Goal: Information Seeking & Learning: Learn about a topic

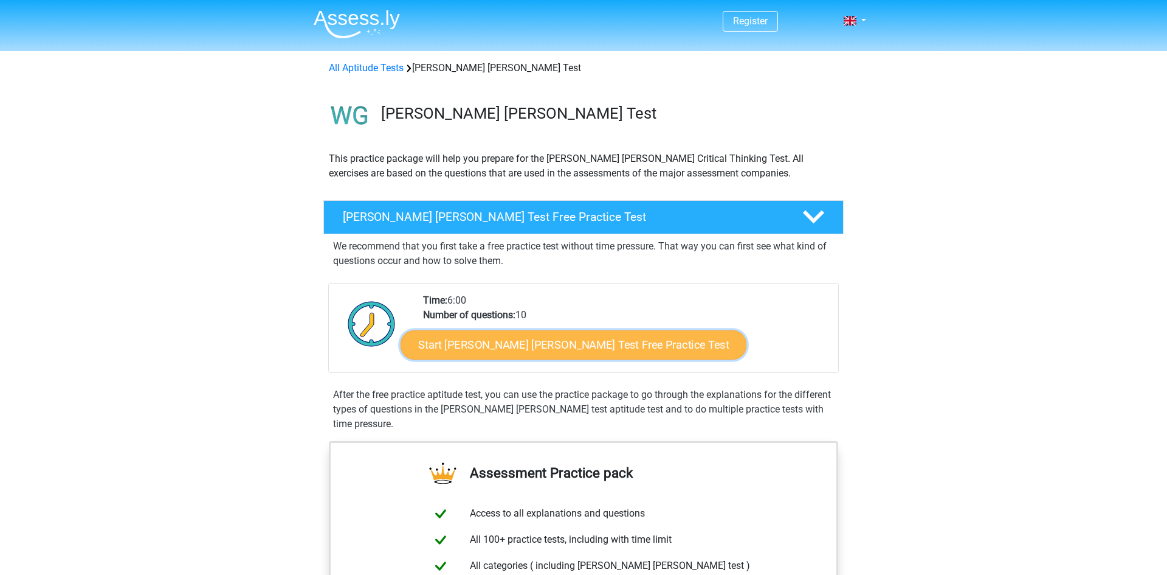
click at [577, 345] on link "Start Watson Glaser Test Free Practice Test" at bounding box center [574, 344] width 346 height 29
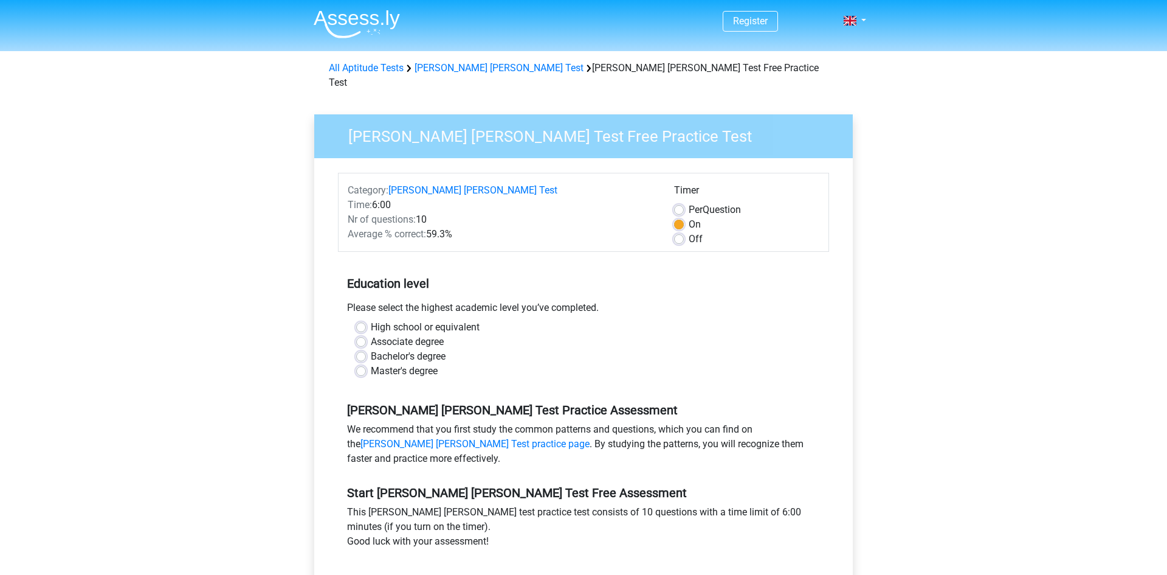
click at [440, 349] on label "Bachelor's degree" at bounding box center [408, 356] width 75 height 15
click at [366, 349] on input "Bachelor's degree" at bounding box center [361, 355] width 10 height 12
radio input "true"
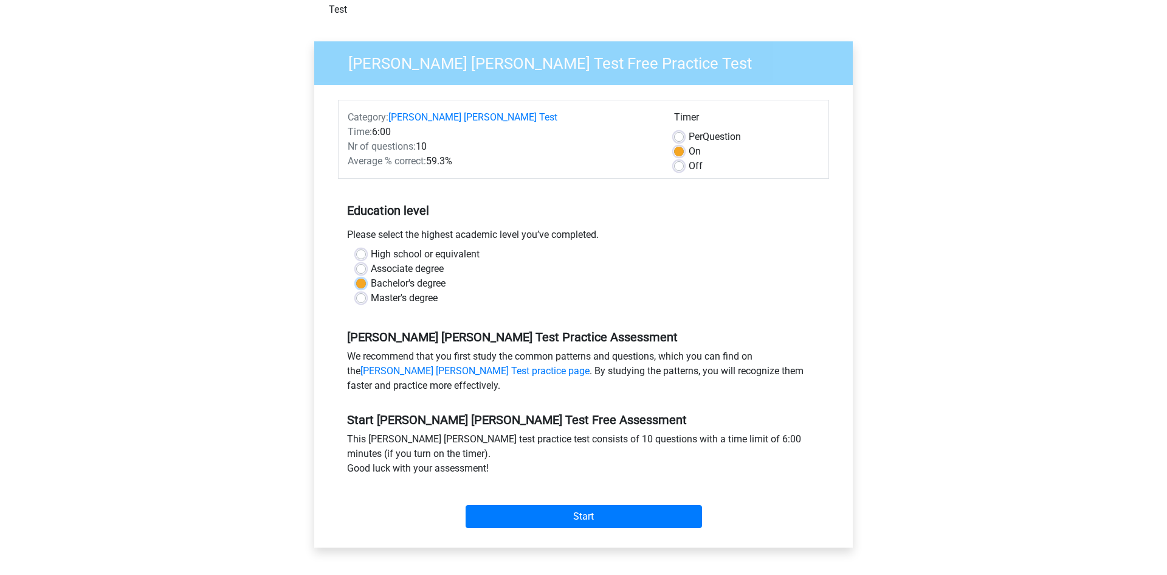
scroll to position [74, 0]
click at [518, 504] on input "Start" at bounding box center [584, 515] width 237 height 23
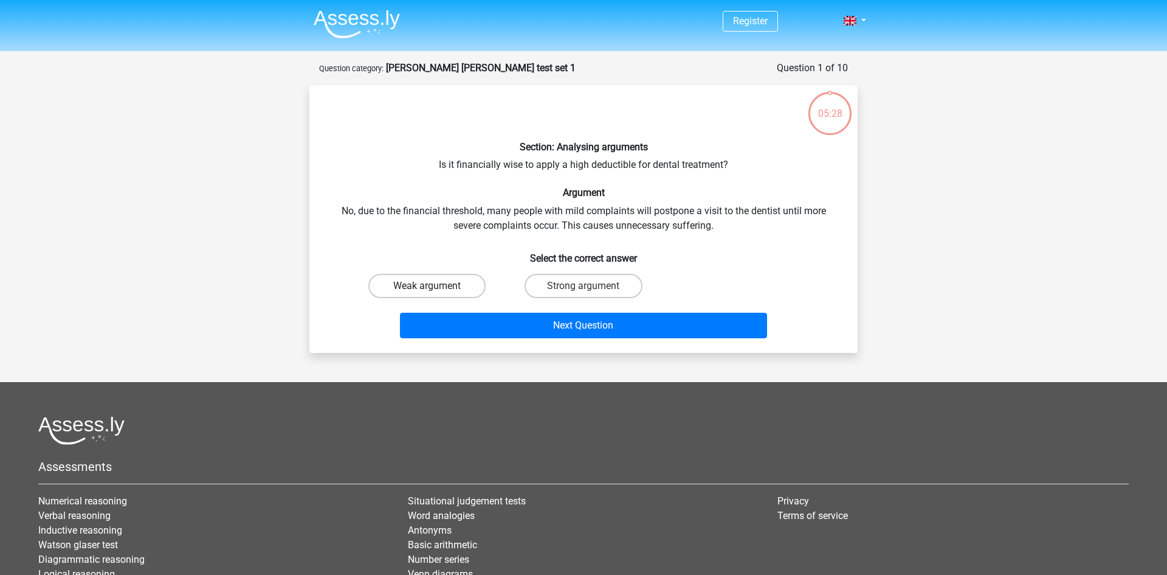
click at [406, 279] on label "Weak argument" at bounding box center [426, 286] width 117 height 24
click at [427, 286] on input "Weak argument" at bounding box center [431, 290] width 8 height 8
radio input "true"
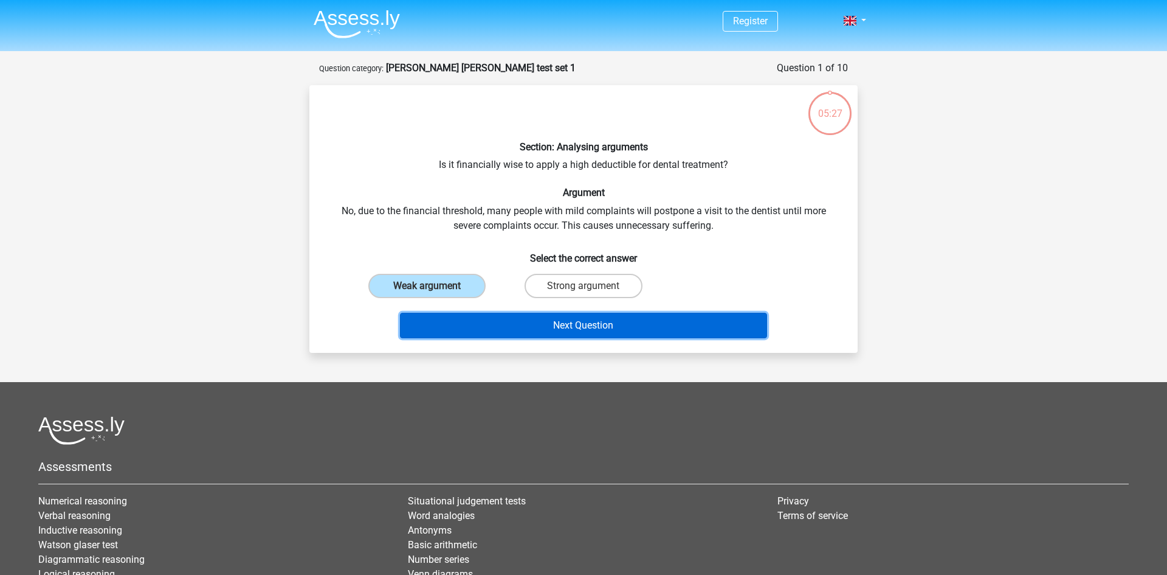
click at [518, 322] on button "Next Question" at bounding box center [584, 326] width 368 height 26
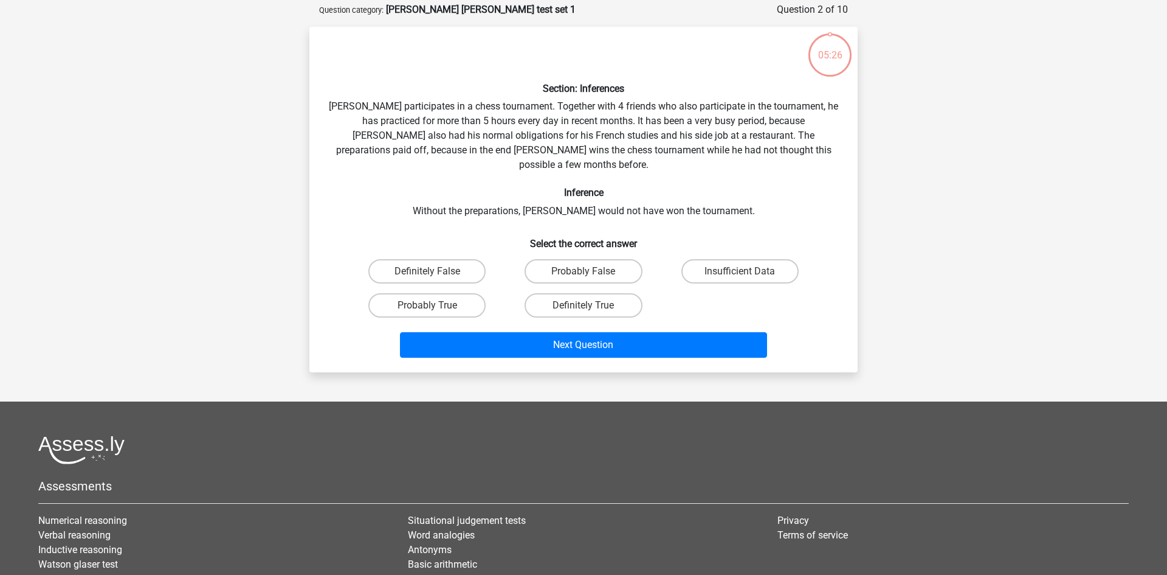
scroll to position [61, 0]
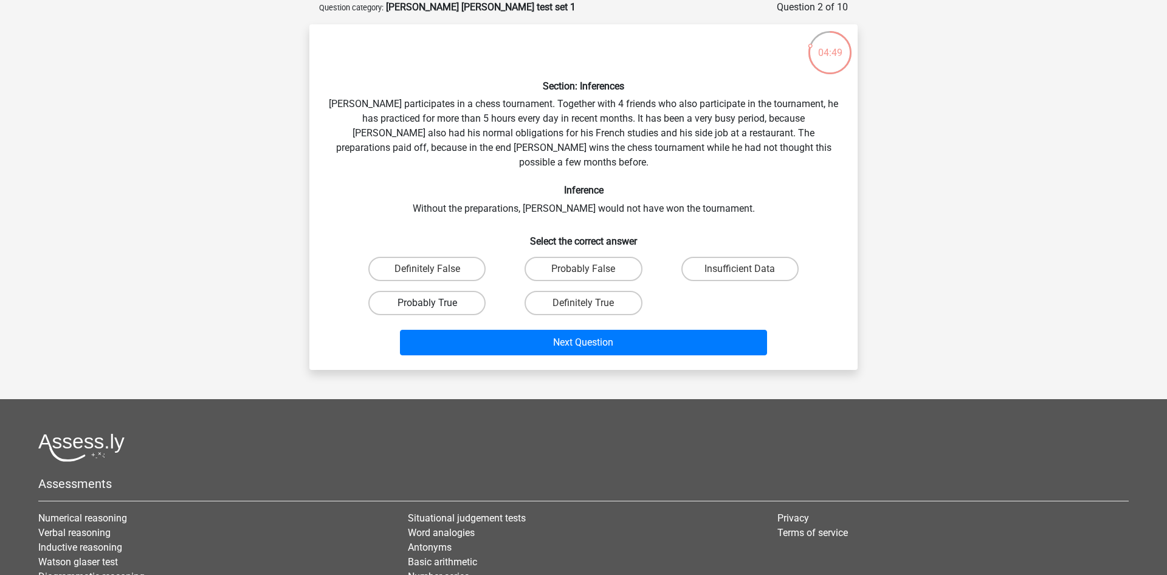
click at [450, 295] on label "Probably True" at bounding box center [426, 303] width 117 height 24
click at [435, 303] on input "Probably True" at bounding box center [431, 307] width 8 height 8
radio input "true"
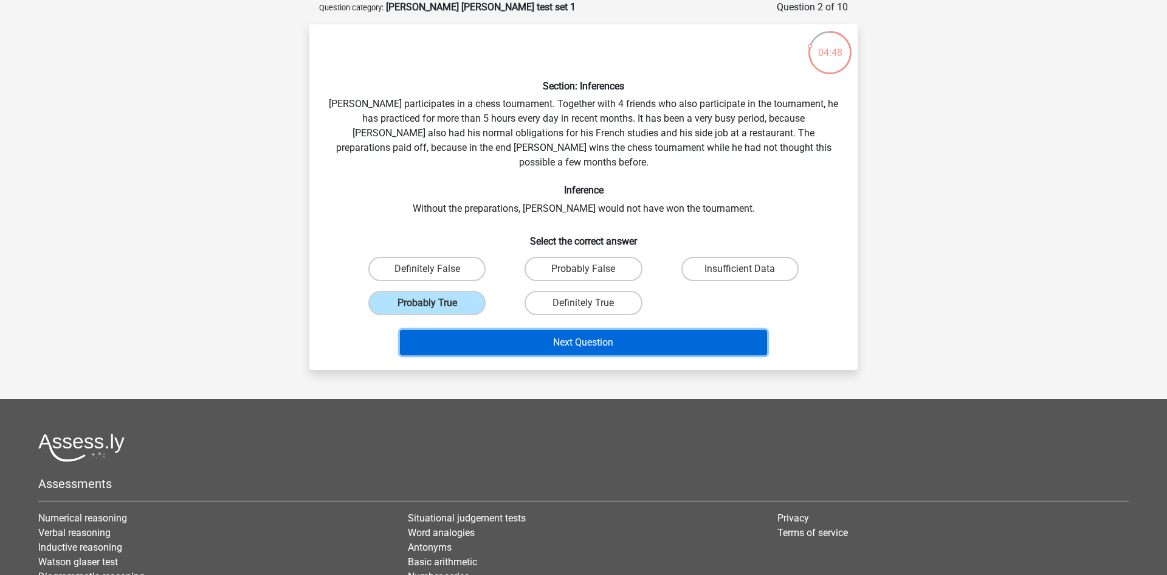
click at [545, 330] on button "Next Question" at bounding box center [584, 343] width 368 height 26
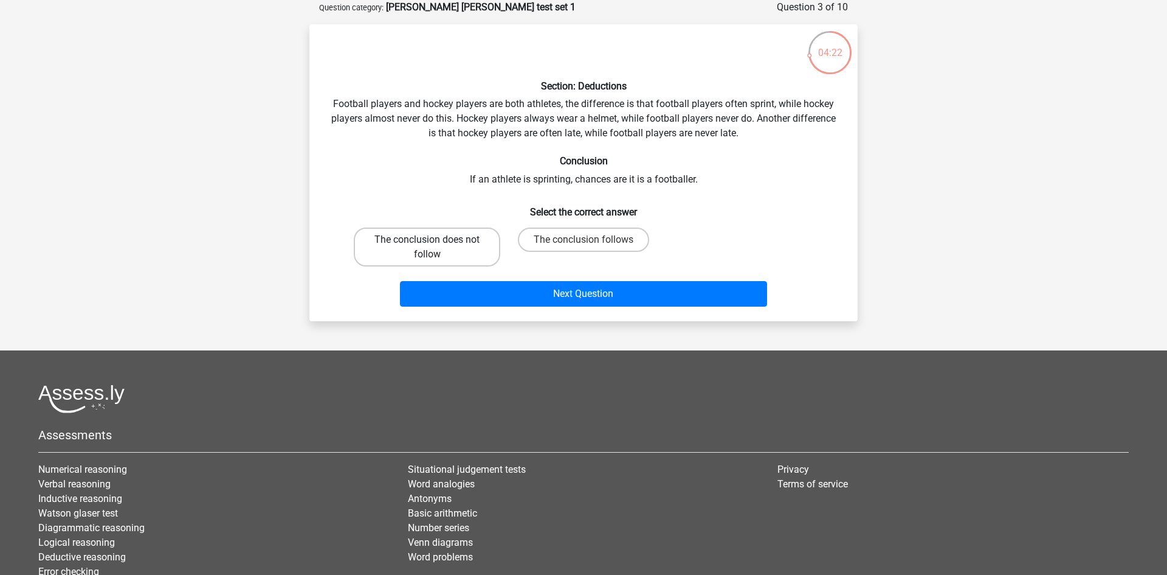
click at [472, 254] on label "The conclusion does not follow" at bounding box center [427, 246] width 147 height 39
click at [435, 247] on input "The conclusion does not follow" at bounding box center [431, 244] width 8 height 8
radio input "true"
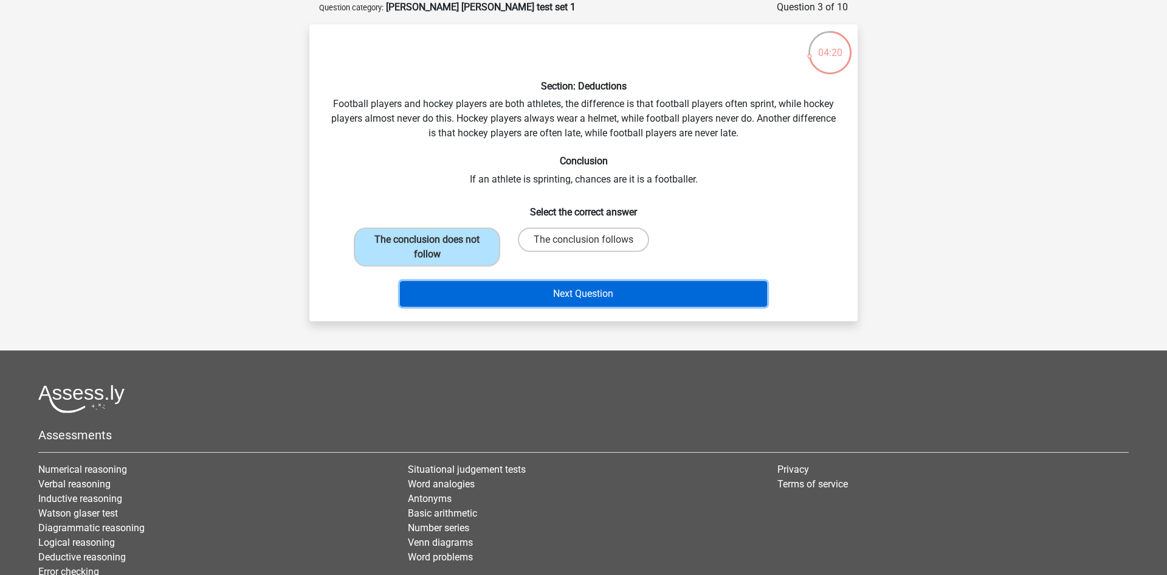
click at [520, 290] on button "Next Question" at bounding box center [584, 294] width 368 height 26
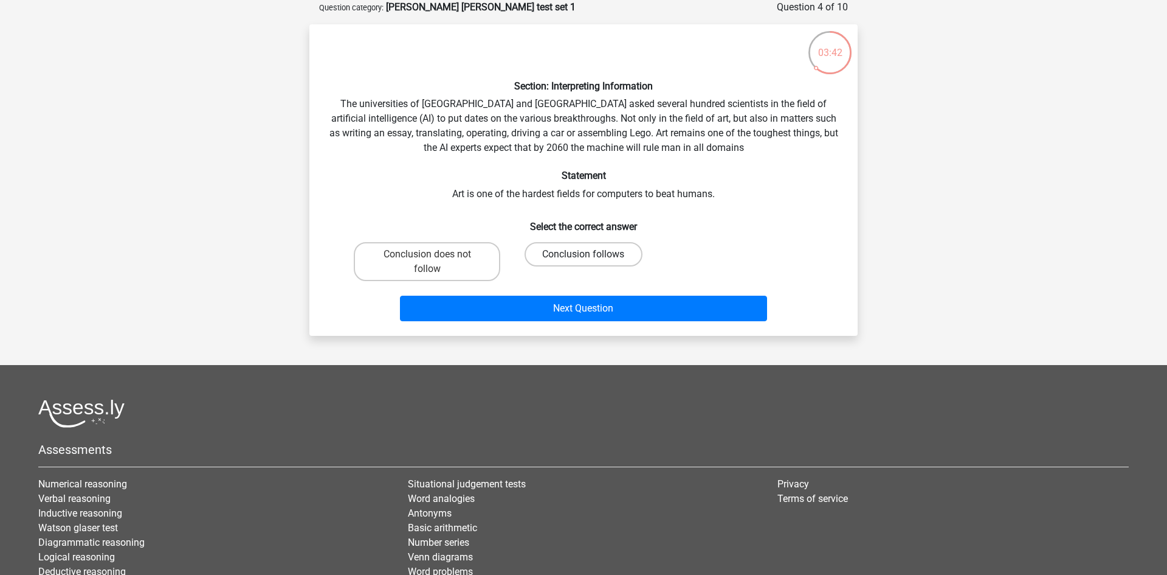
click at [544, 254] on label "Conclusion follows" at bounding box center [583, 254] width 117 height 24
click at [584, 254] on input "Conclusion follows" at bounding box center [588, 258] width 8 height 8
radio input "true"
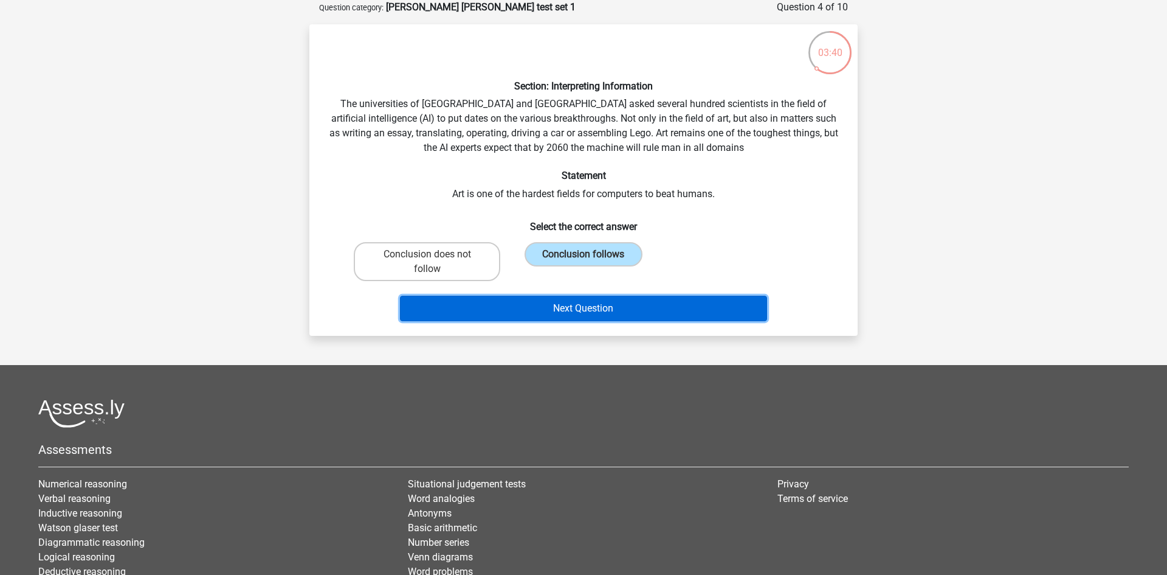
click at [527, 305] on button "Next Question" at bounding box center [584, 308] width 368 height 26
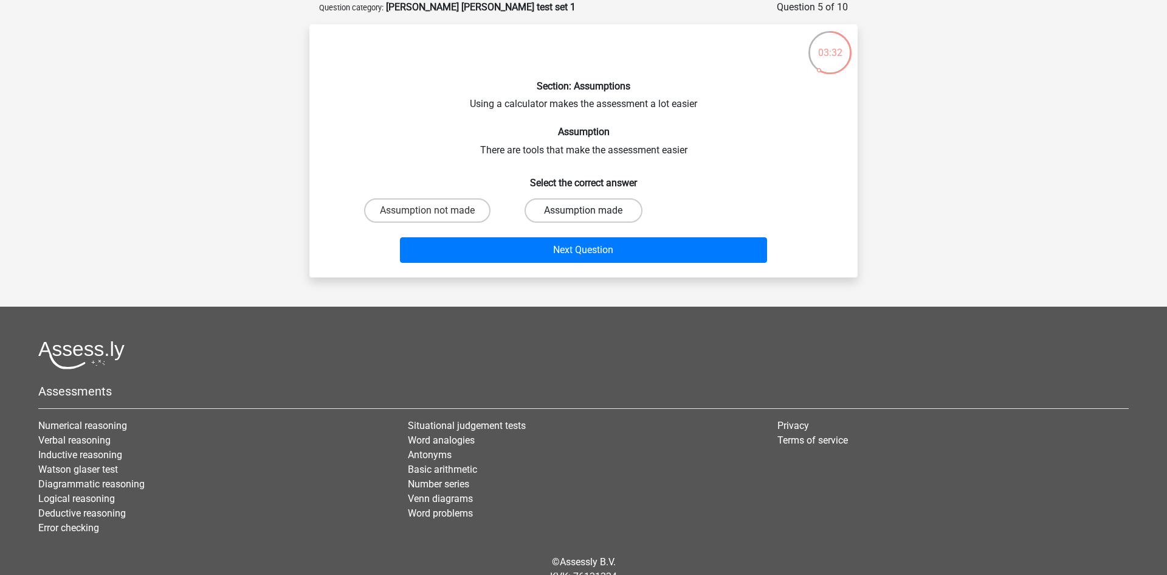
click at [565, 209] on label "Assumption made" at bounding box center [583, 210] width 117 height 24
click at [584, 210] on input "Assumption made" at bounding box center [588, 214] width 8 height 8
radio input "true"
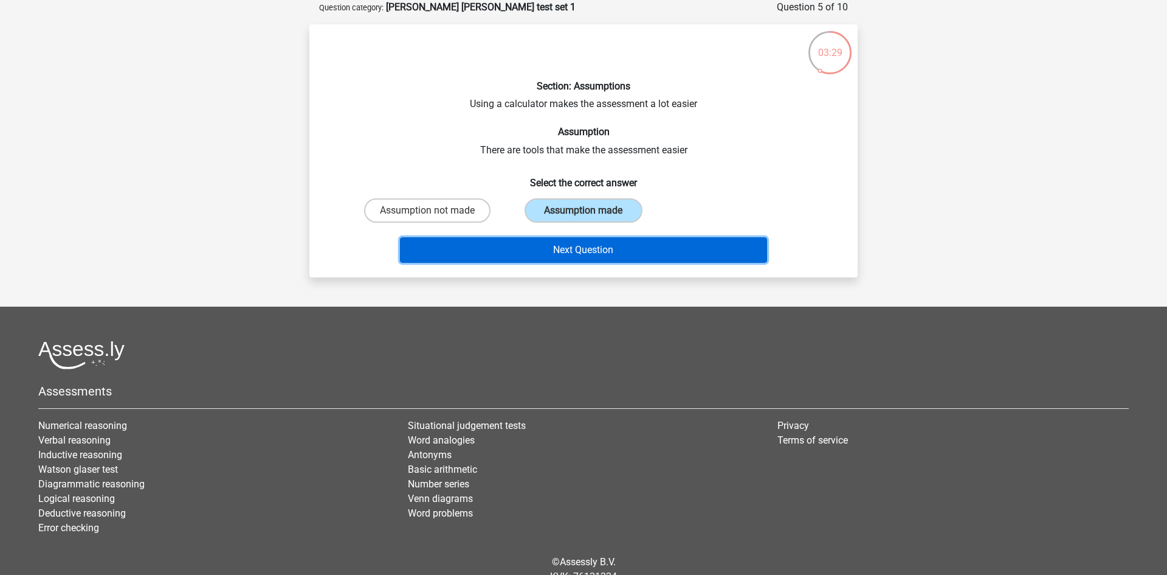
click at [565, 240] on button "Next Question" at bounding box center [584, 250] width 368 height 26
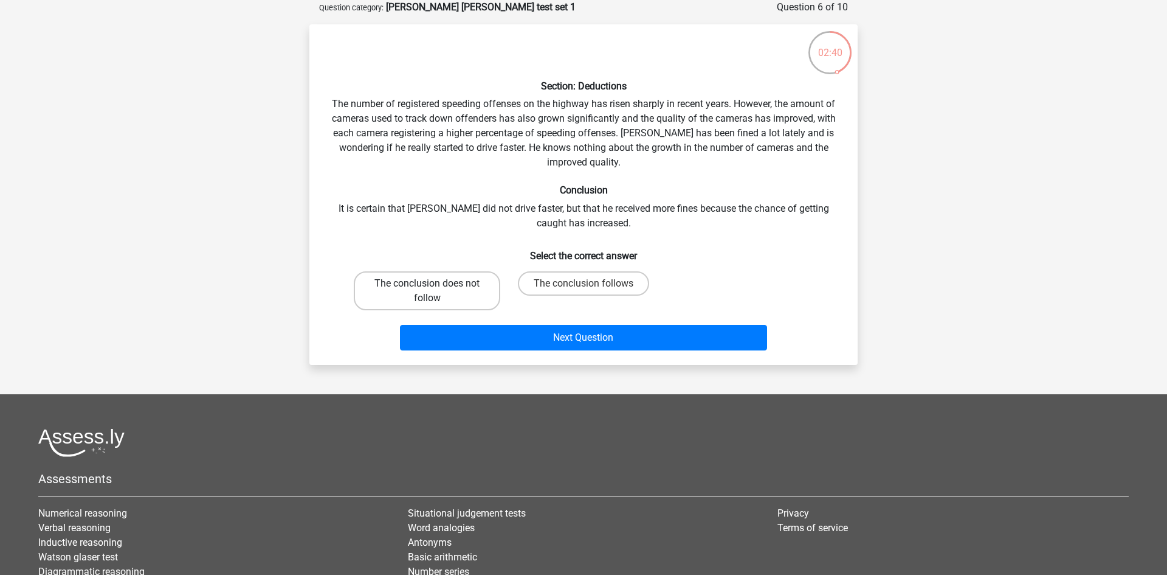
click at [468, 285] on label "The conclusion does not follow" at bounding box center [427, 290] width 147 height 39
click at [435, 285] on input "The conclusion does not follow" at bounding box center [431, 287] width 8 height 8
radio input "true"
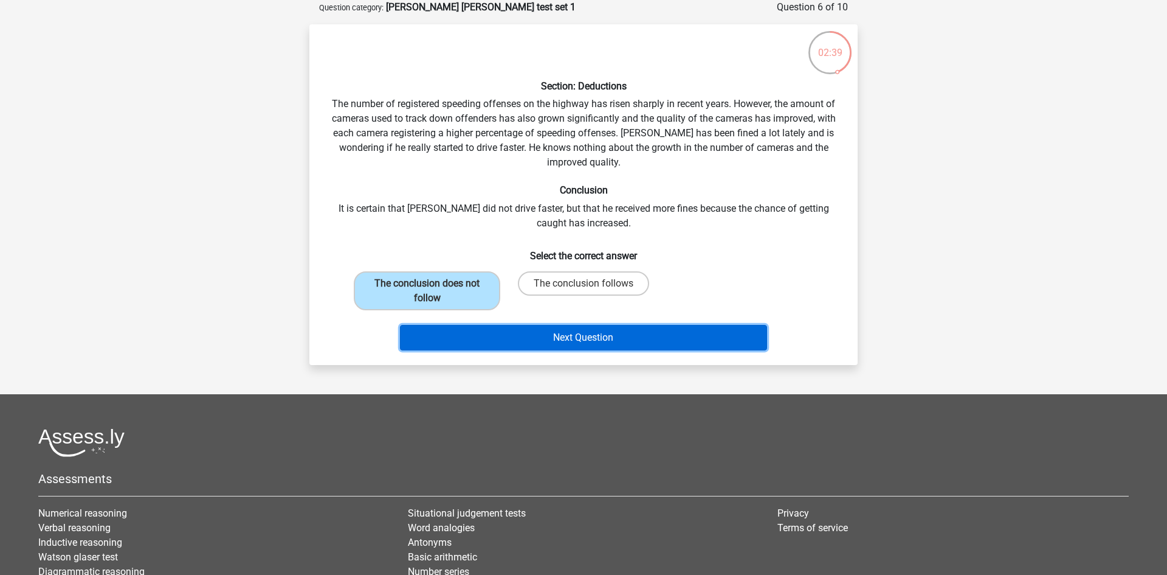
click at [568, 328] on button "Next Question" at bounding box center [584, 338] width 368 height 26
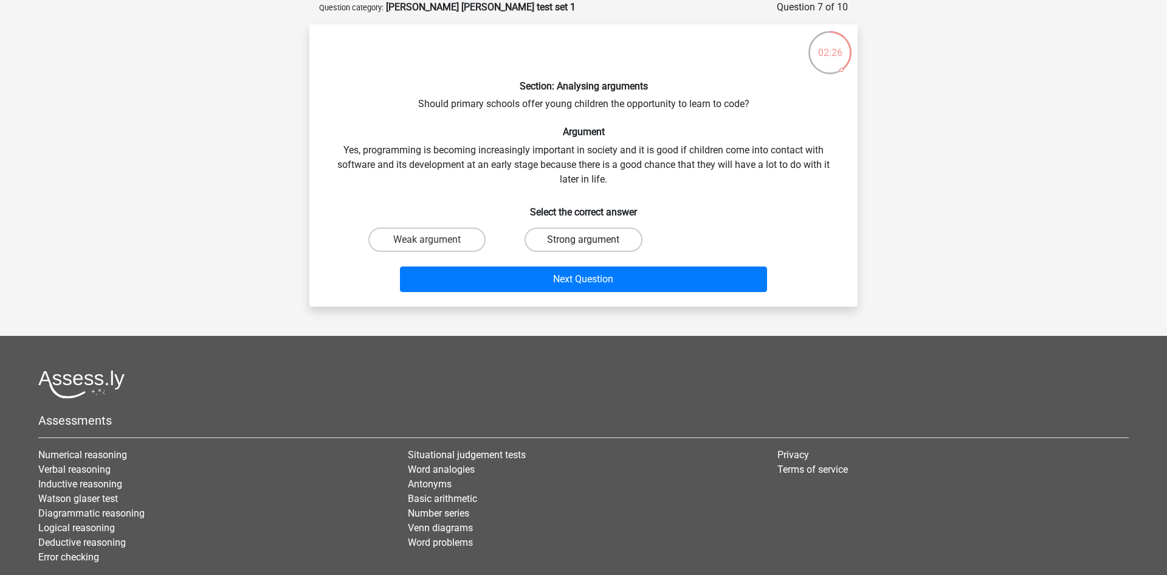
click at [577, 229] on label "Strong argument" at bounding box center [583, 239] width 117 height 24
click at [584, 240] on input "Strong argument" at bounding box center [588, 244] width 8 height 8
radio input "true"
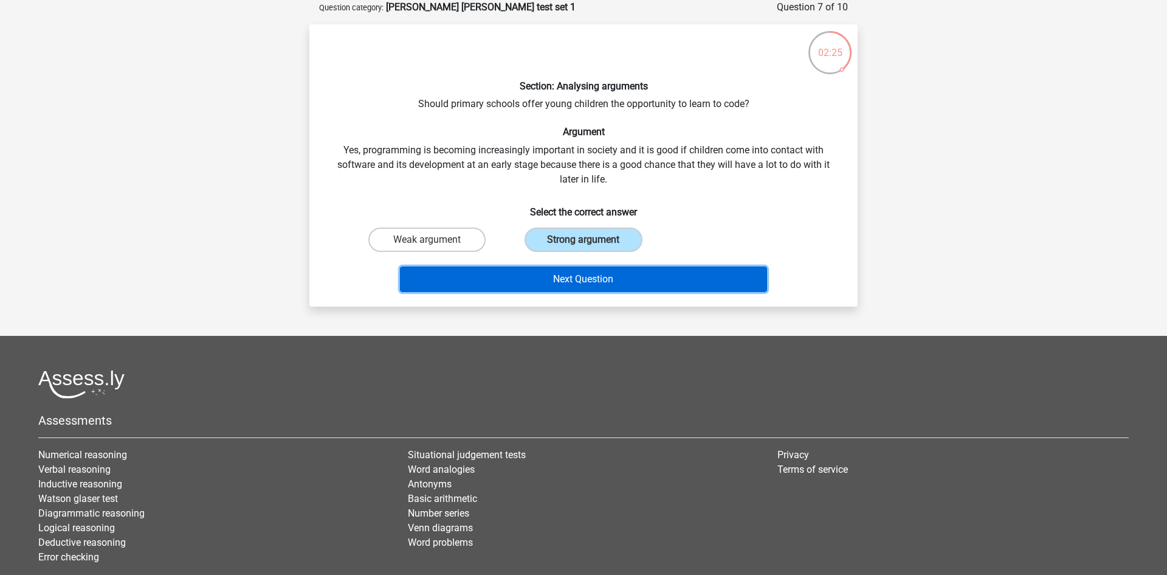
click at [556, 276] on button "Next Question" at bounding box center [584, 279] width 368 height 26
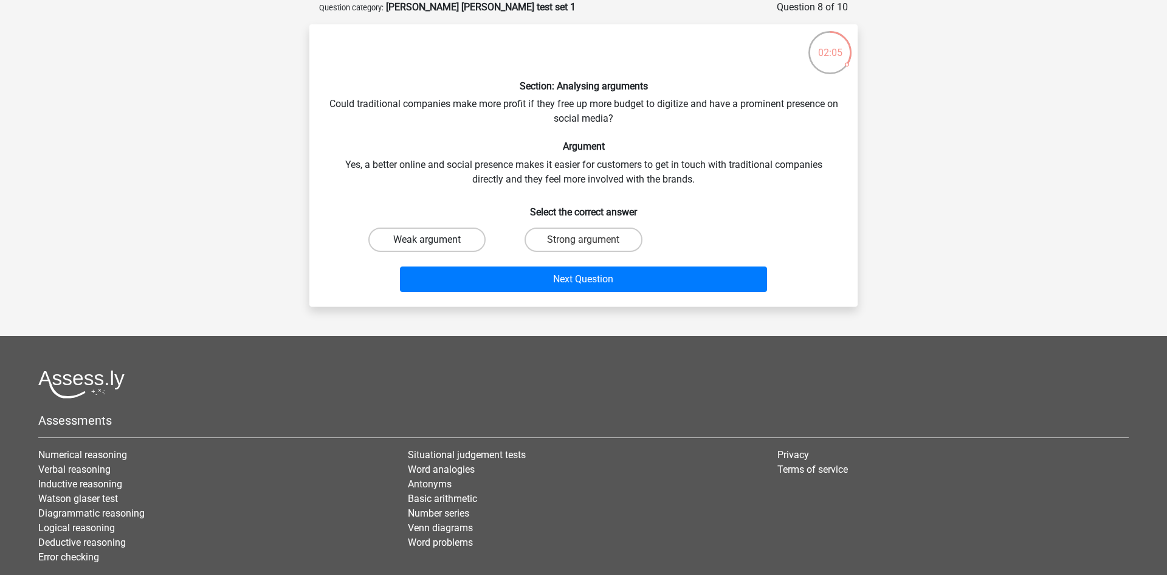
click at [463, 240] on label "Weak argument" at bounding box center [426, 239] width 117 height 24
click at [435, 240] on input "Weak argument" at bounding box center [431, 244] width 8 height 8
radio input "true"
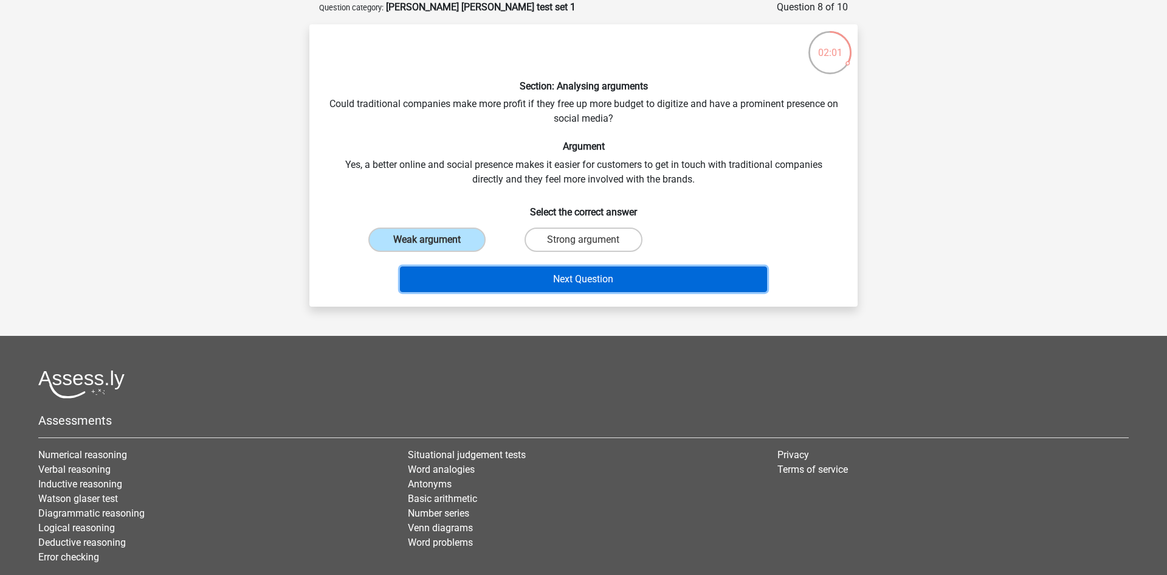
click at [679, 283] on button "Next Question" at bounding box center [584, 279] width 368 height 26
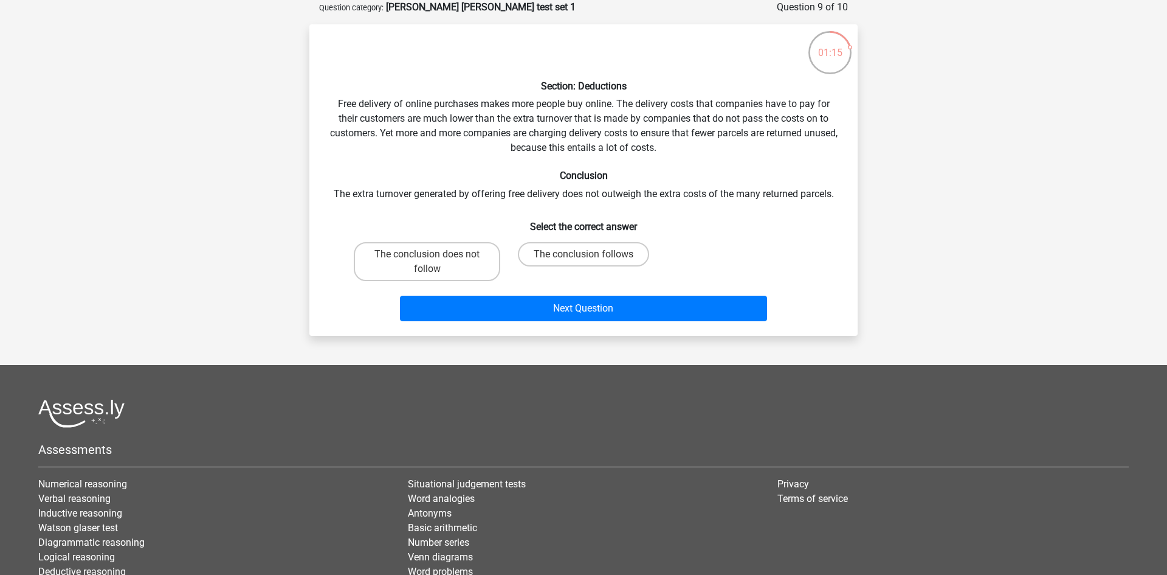
click at [586, 254] on input "The conclusion follows" at bounding box center [588, 258] width 8 height 8
radio input "true"
click at [463, 252] on label "The conclusion does not follow" at bounding box center [427, 261] width 147 height 39
click at [435, 254] on input "The conclusion does not follow" at bounding box center [431, 258] width 8 height 8
radio input "true"
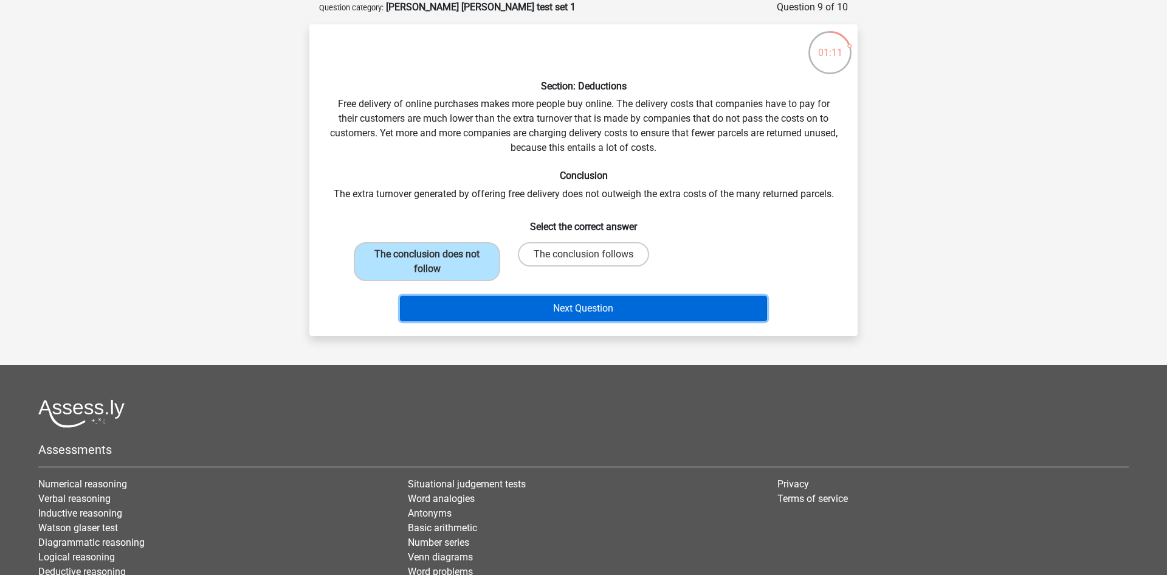
click at [528, 304] on button "Next Question" at bounding box center [584, 308] width 368 height 26
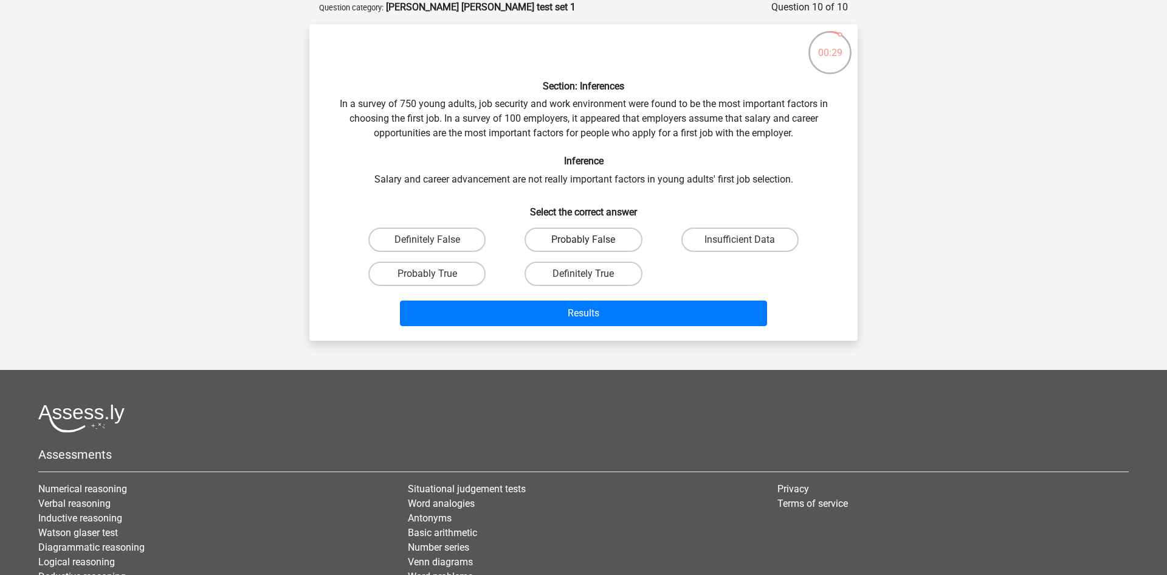
click at [528, 243] on label "Probably False" at bounding box center [583, 239] width 117 height 24
click at [584, 243] on input "Probably False" at bounding box center [588, 244] width 8 height 8
radio input "true"
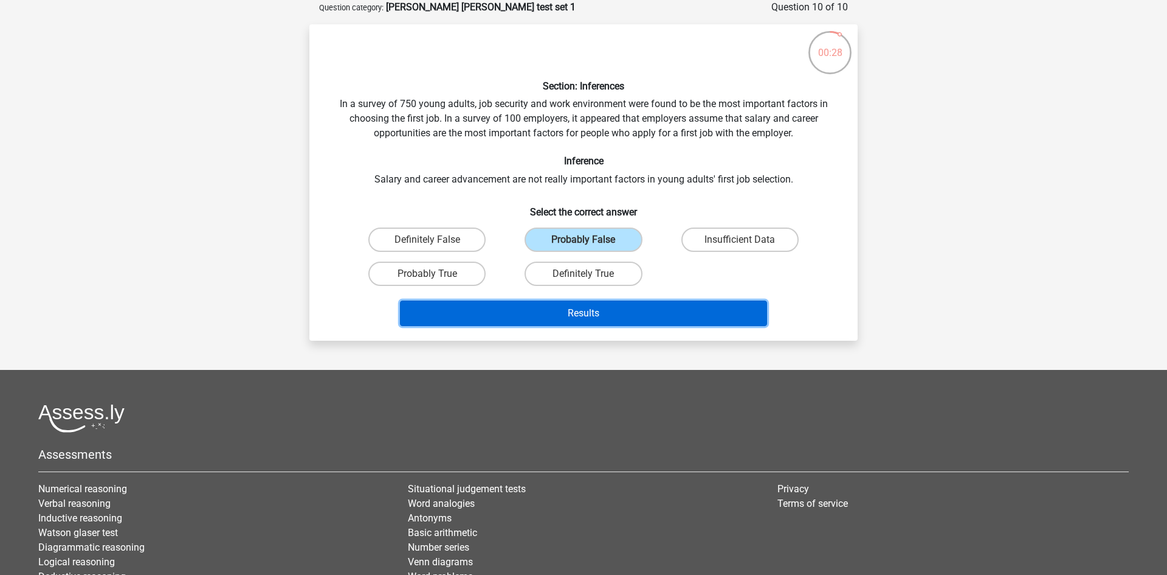
click at [525, 314] on button "Results" at bounding box center [584, 313] width 368 height 26
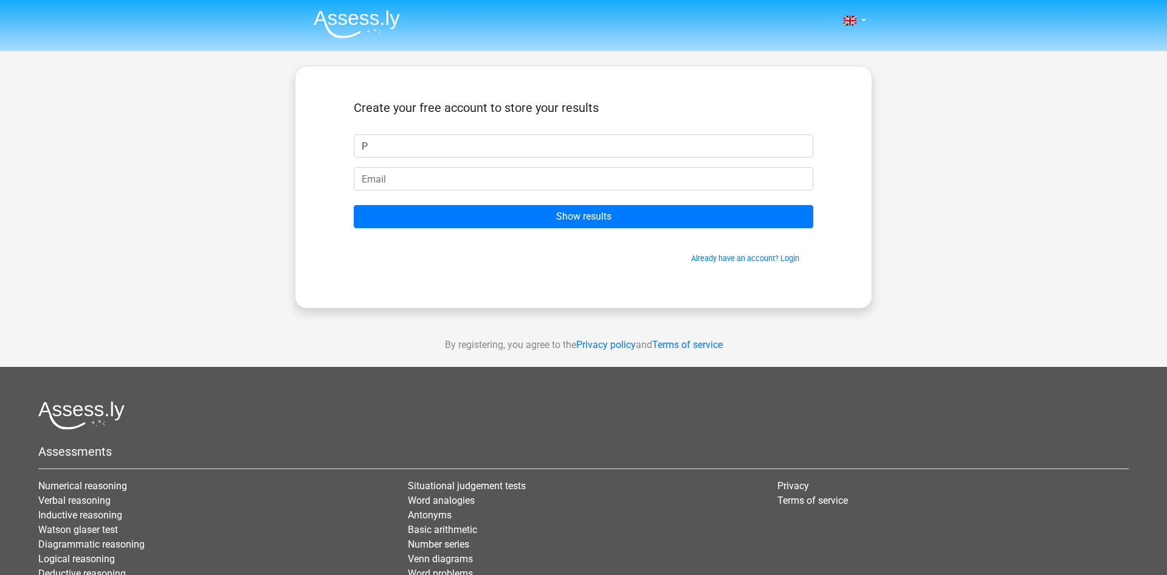
type input "P"
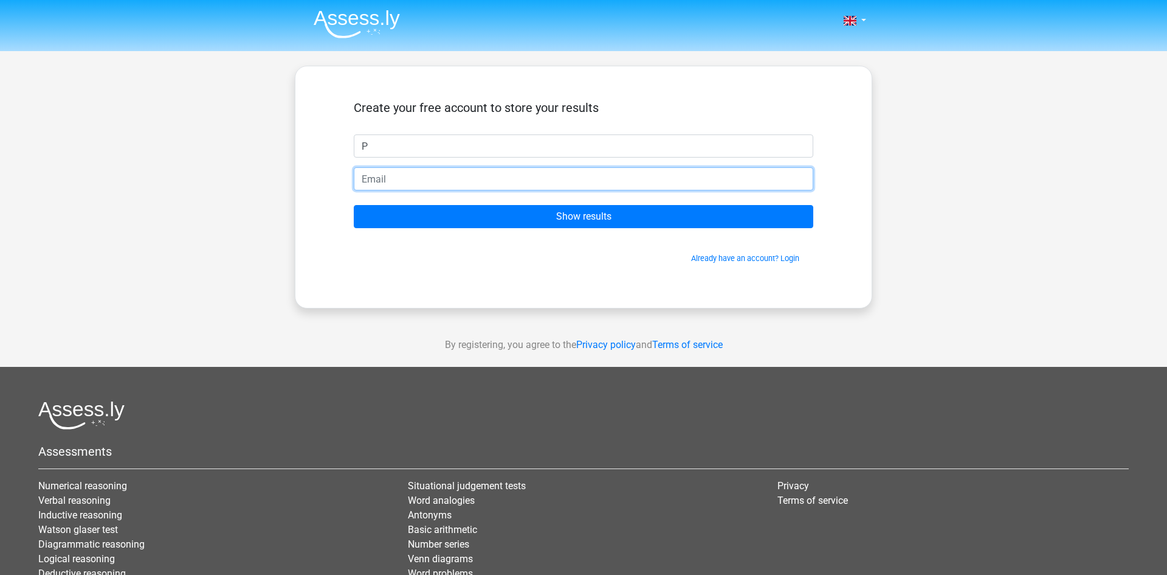
click at [522, 179] on input "email" at bounding box center [584, 178] width 460 height 23
type input "parampreetamole@gmail.com"
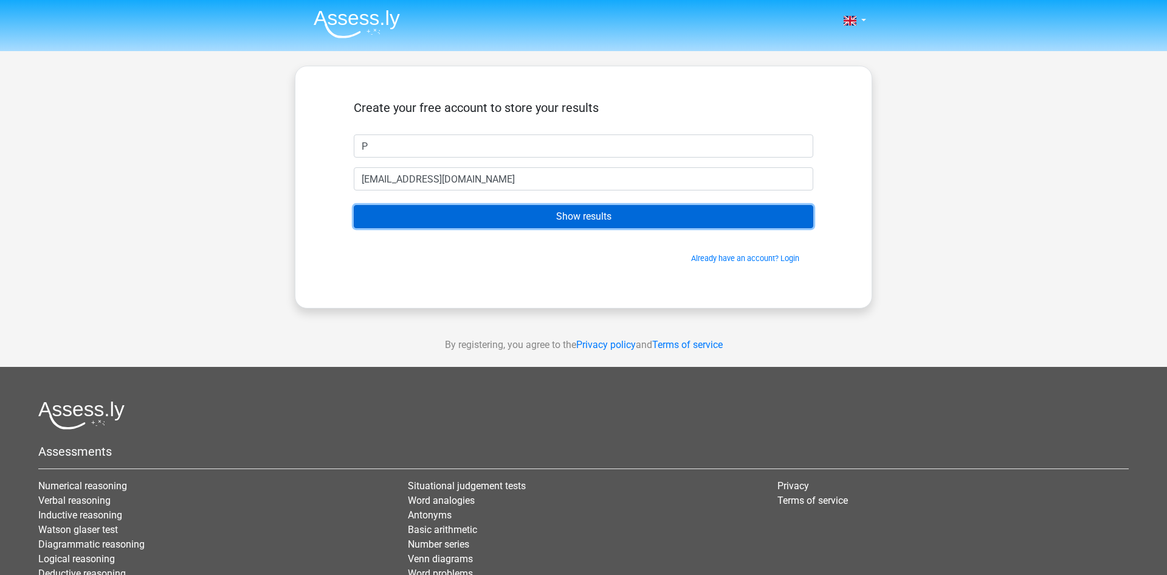
click at [522, 215] on input "Show results" at bounding box center [584, 216] width 460 height 23
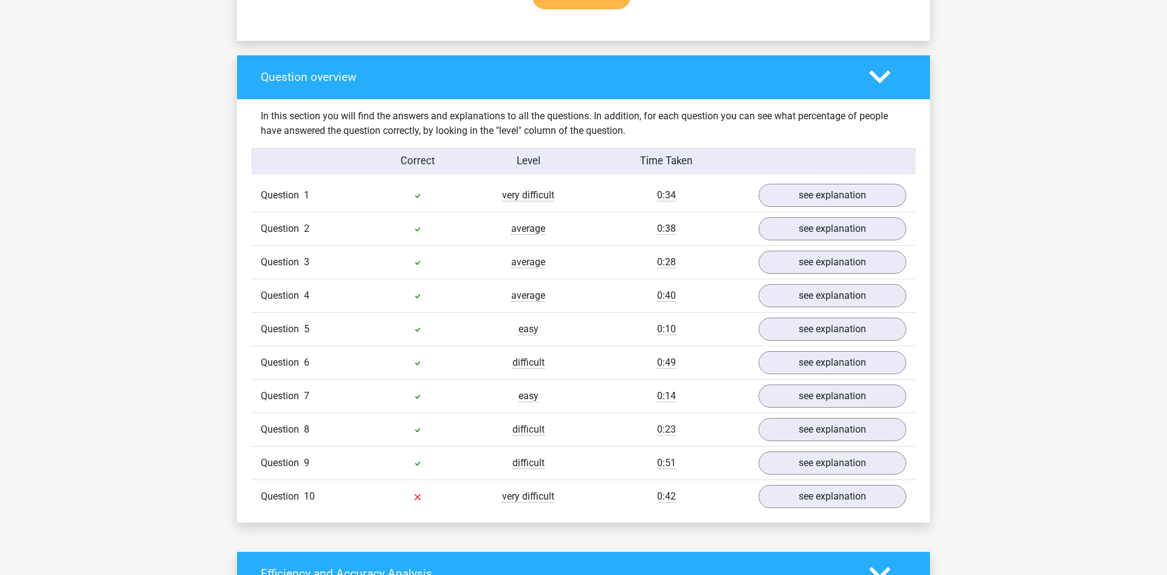
scroll to position [859, 0]
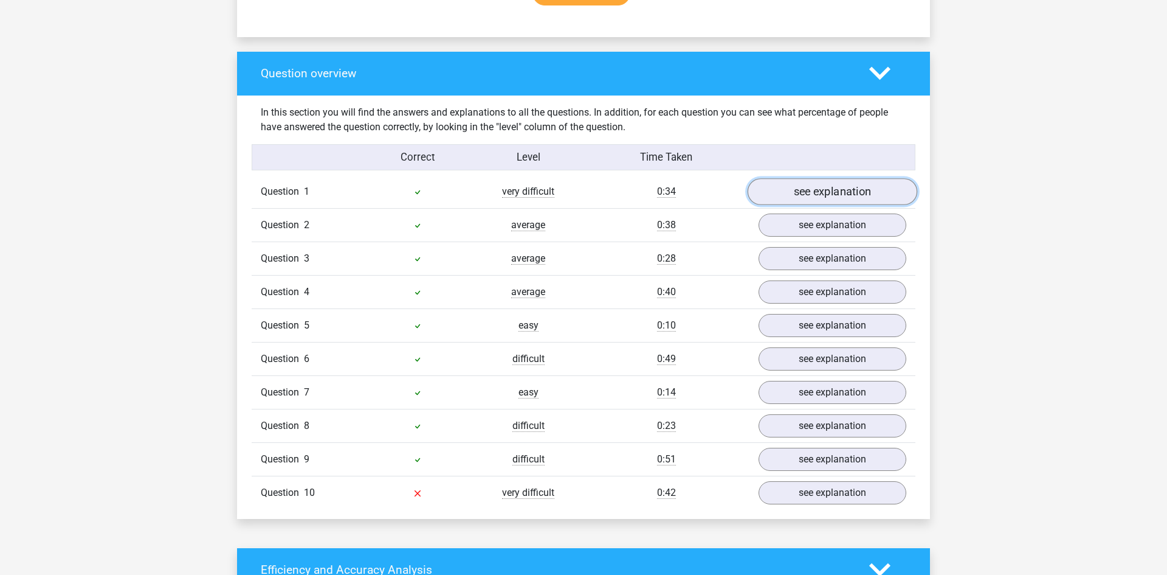
click at [818, 186] on link "see explanation" at bounding box center [833, 191] width 170 height 27
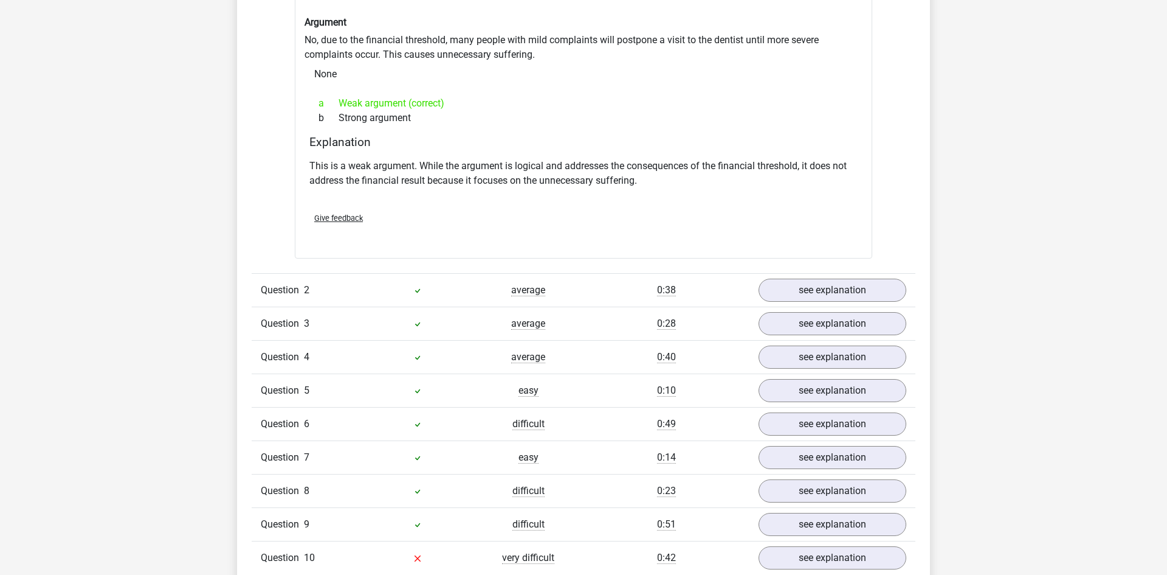
scroll to position [1146, 0]
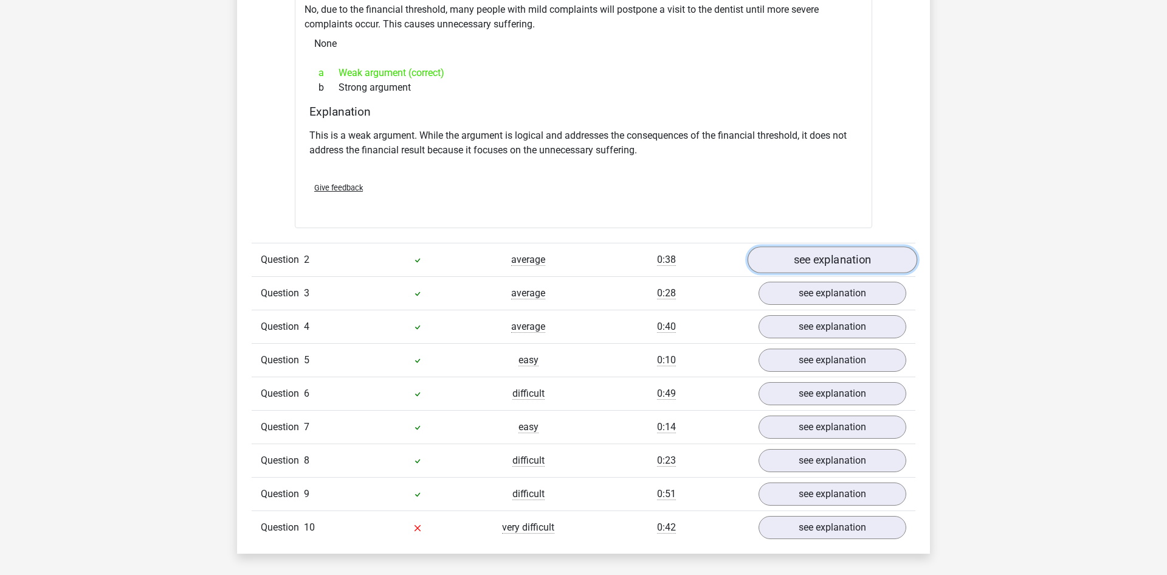
click at [781, 257] on link "see explanation" at bounding box center [833, 260] width 170 height 27
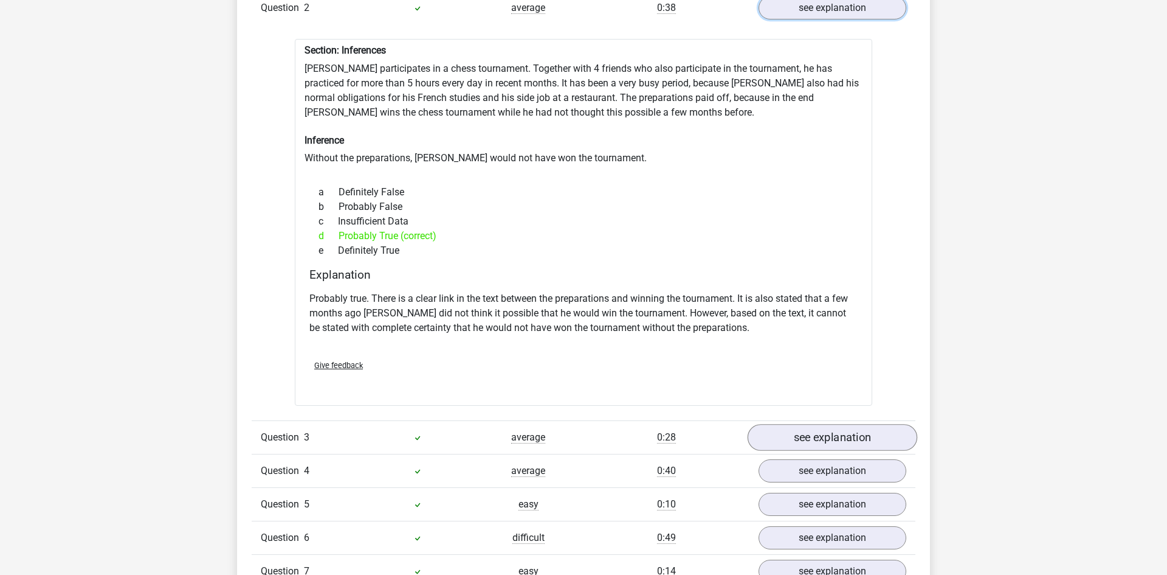
scroll to position [1406, 0]
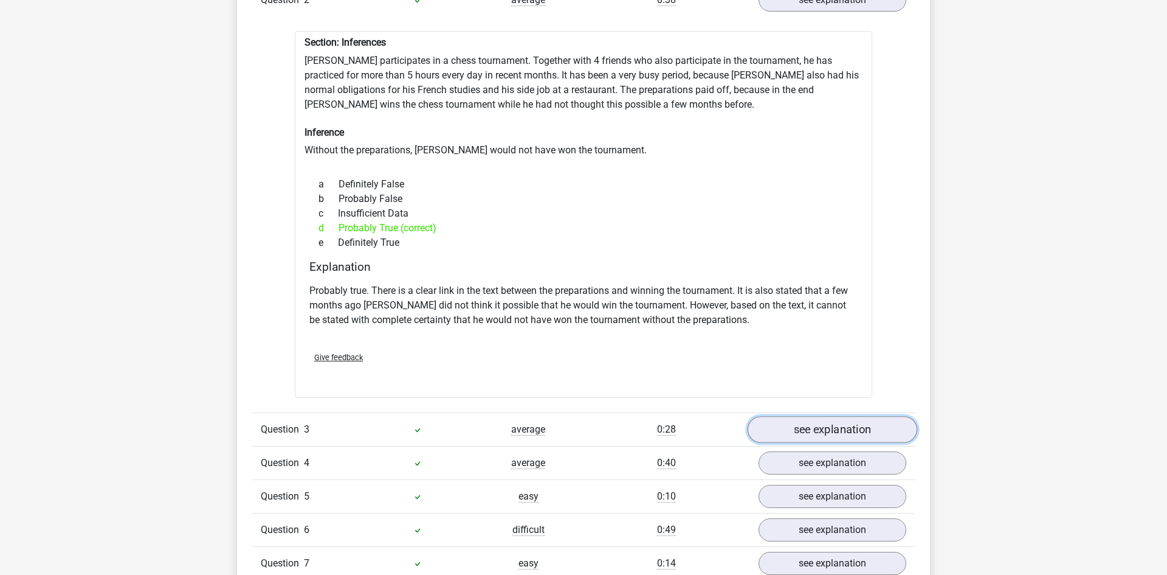
click at [787, 429] on link "see explanation" at bounding box center [833, 429] width 170 height 27
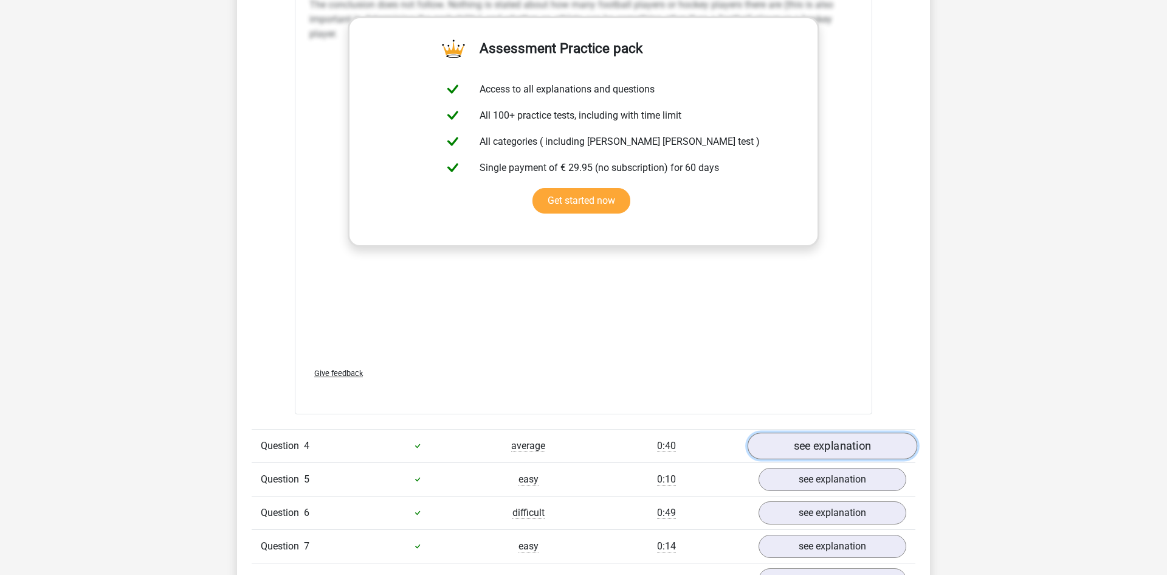
click at [796, 434] on link "see explanation" at bounding box center [833, 445] width 170 height 27
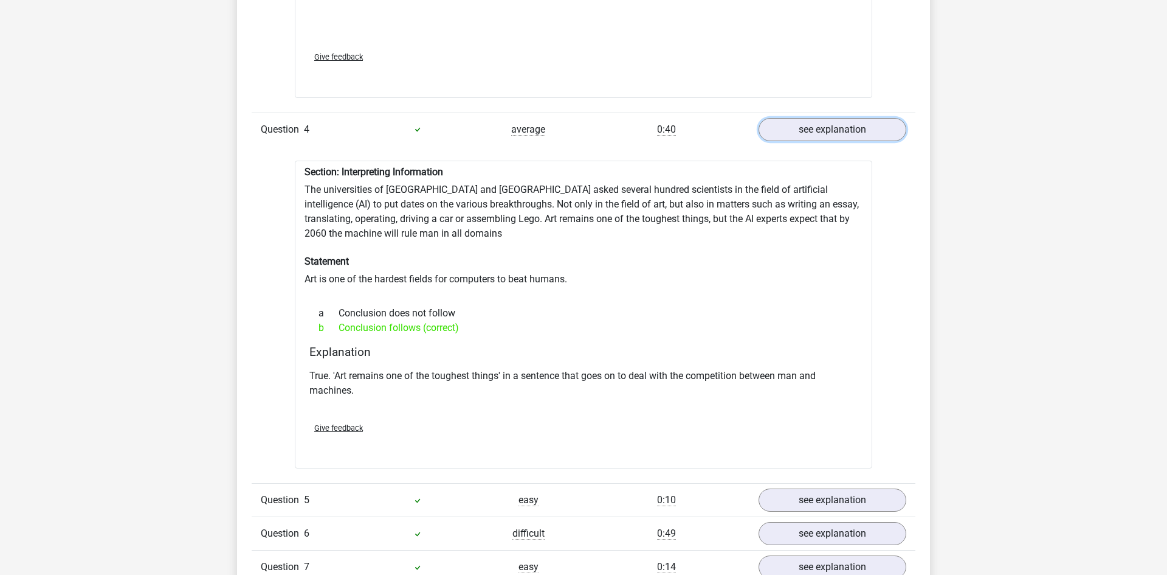
scroll to position [2462, 0]
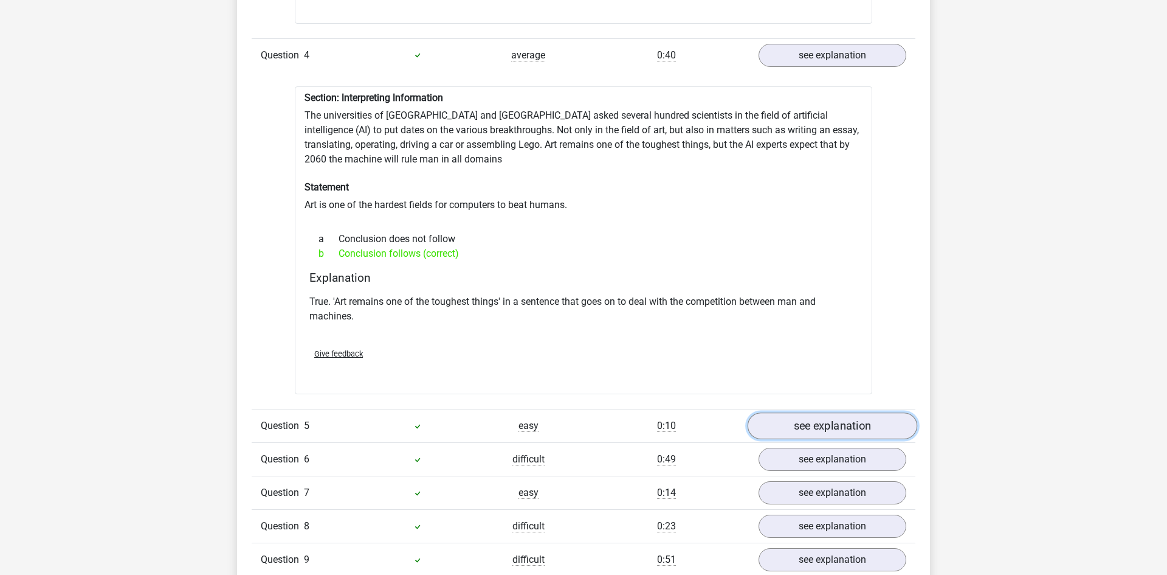
click at [815, 418] on link "see explanation" at bounding box center [833, 425] width 170 height 27
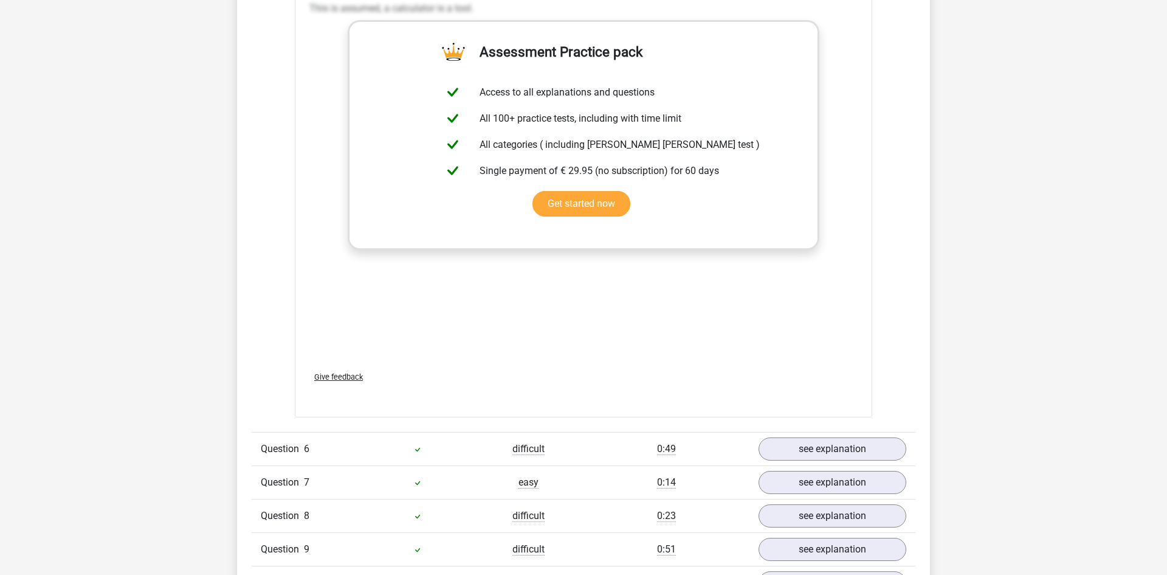
scroll to position [3171, 0]
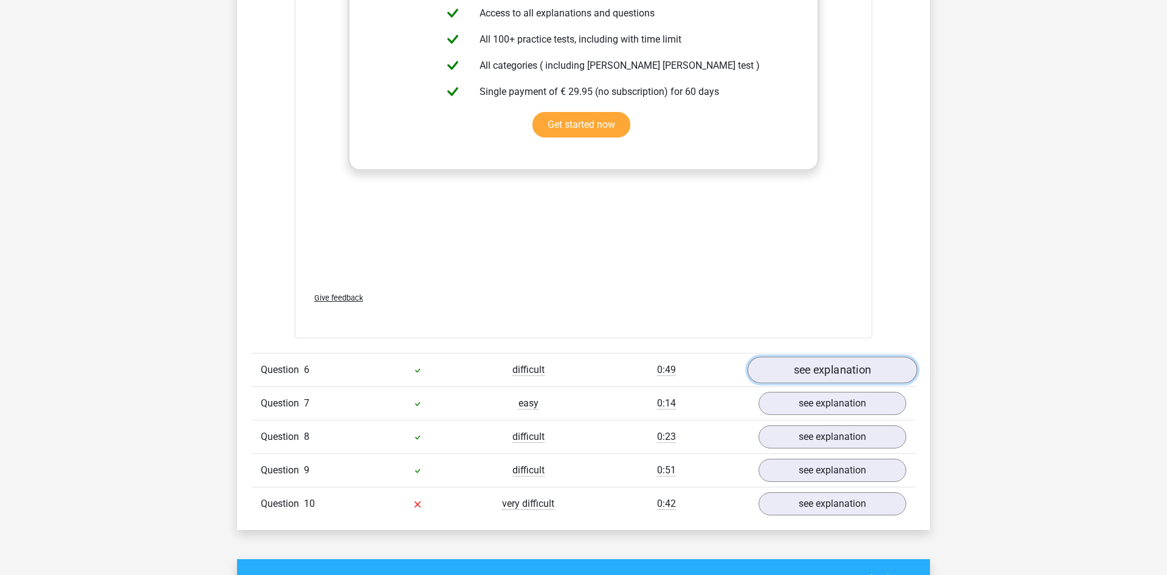
click at [802, 365] on link "see explanation" at bounding box center [833, 369] width 170 height 27
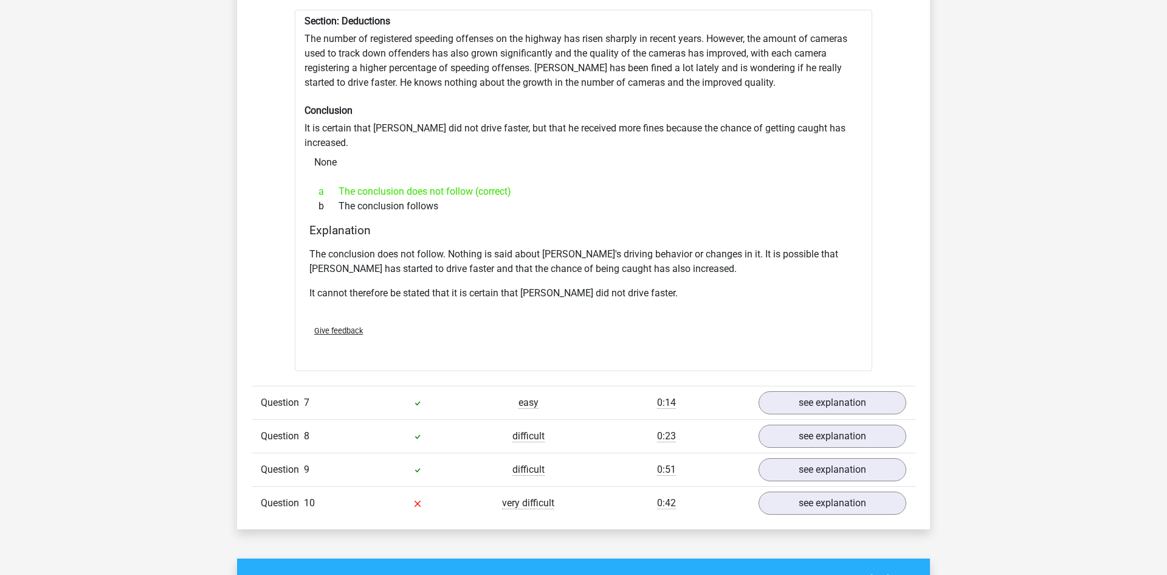
scroll to position [3579, 0]
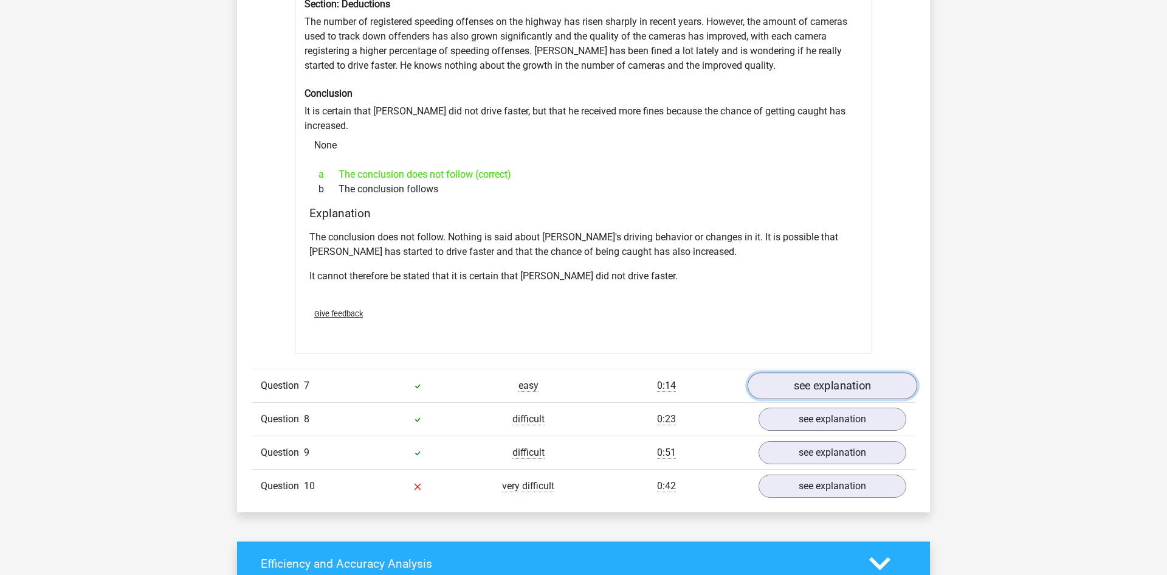
click at [800, 373] on link "see explanation" at bounding box center [833, 386] width 170 height 27
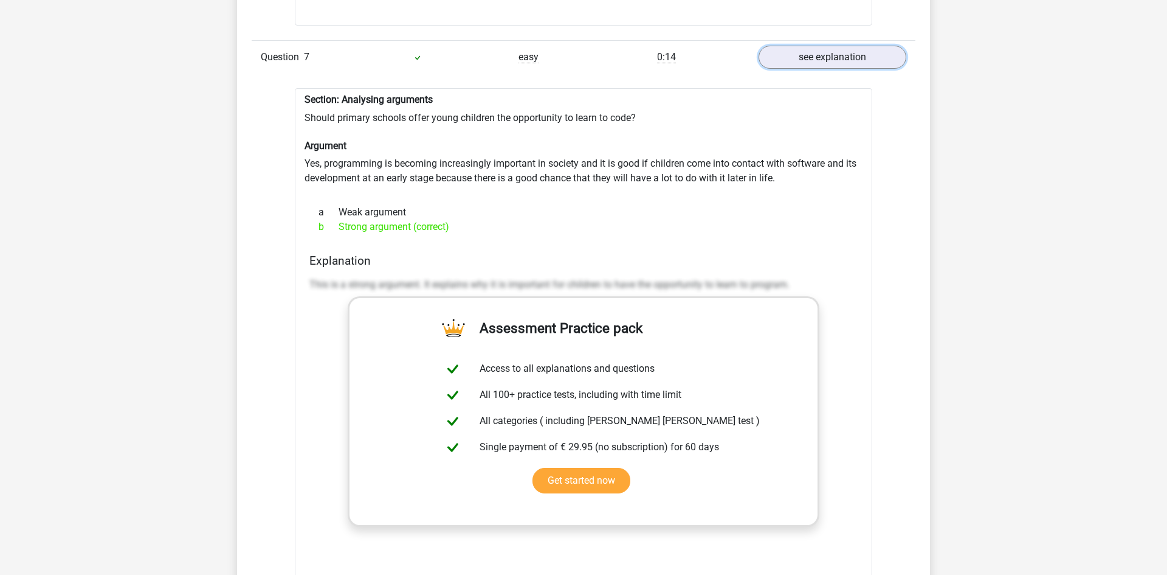
scroll to position [4228, 0]
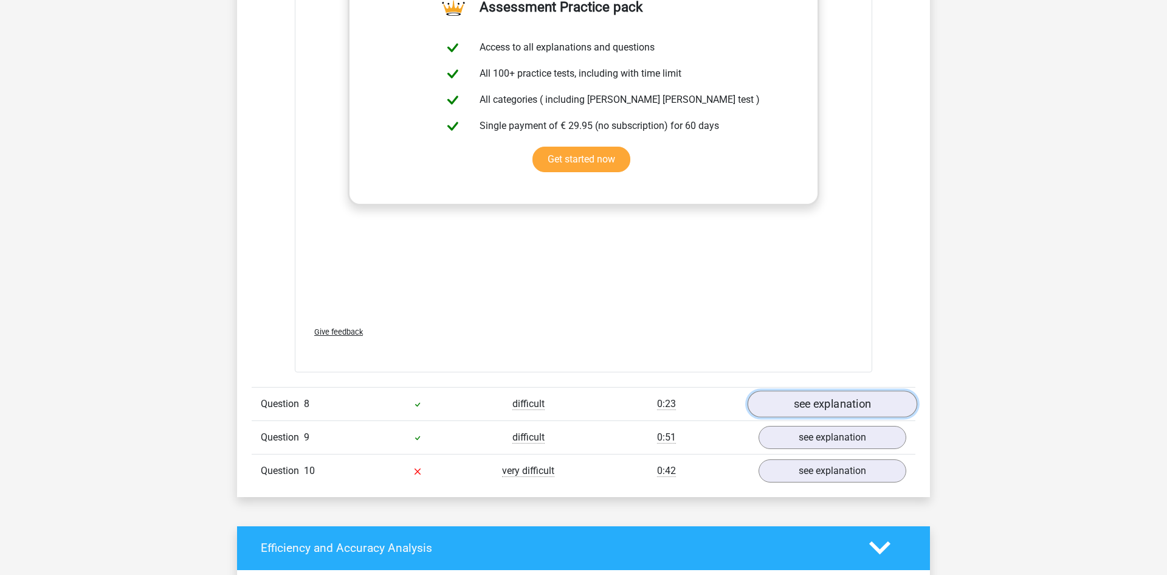
click at [795, 390] on link "see explanation" at bounding box center [833, 403] width 170 height 27
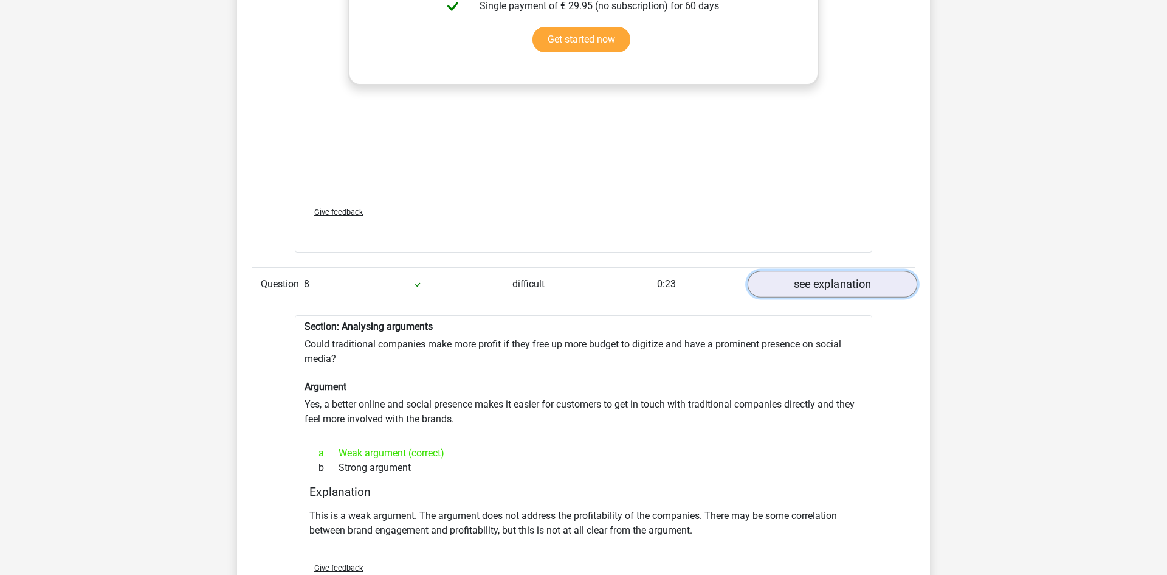
scroll to position [4645, 0]
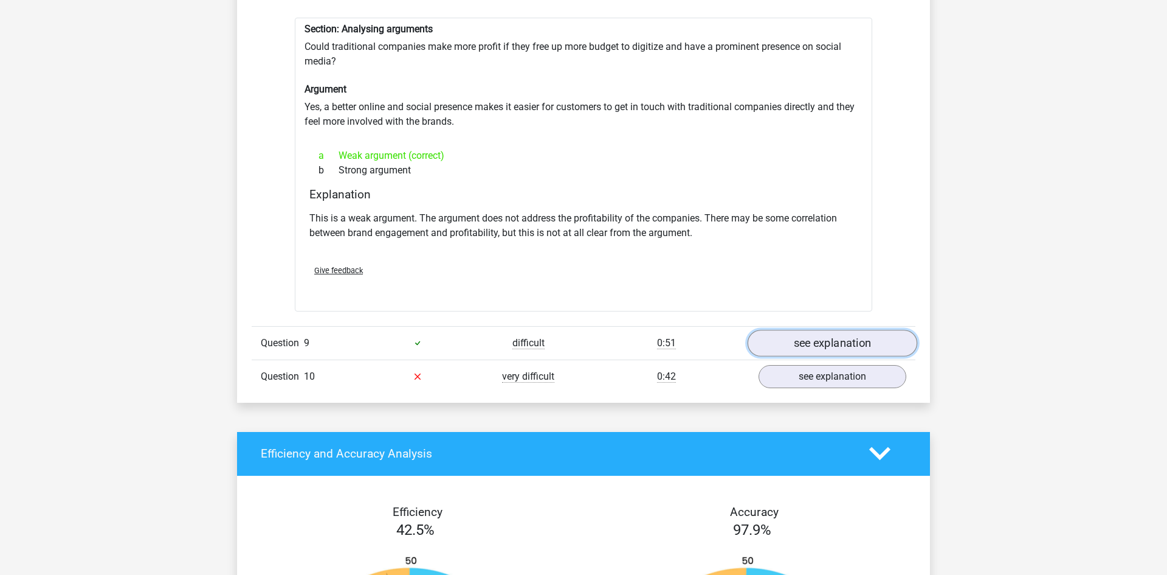
click at [801, 330] on link "see explanation" at bounding box center [833, 343] width 170 height 27
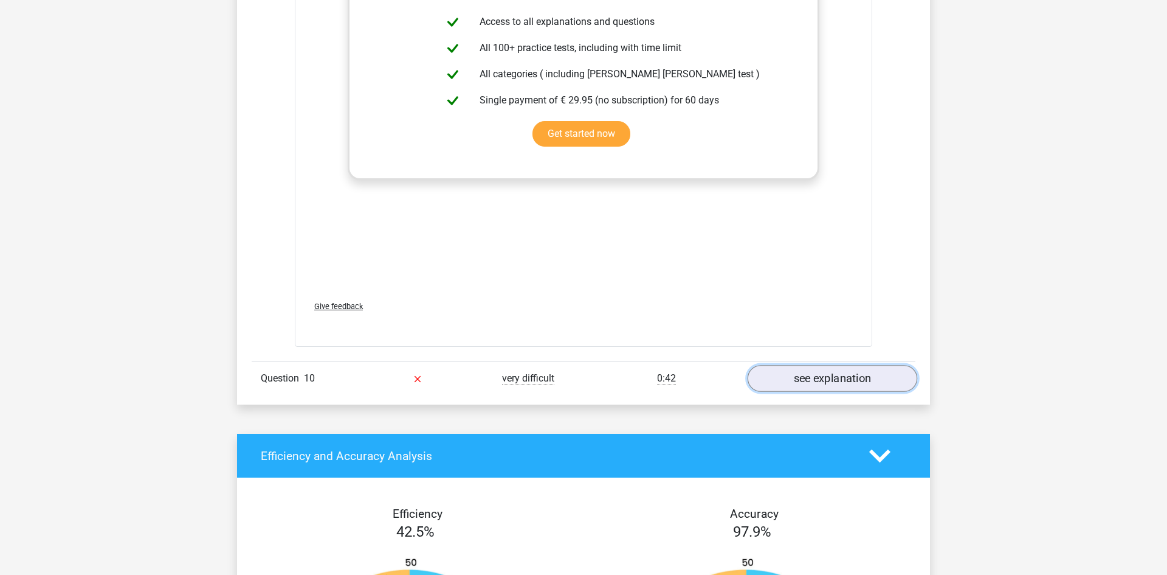
click at [813, 365] on link "see explanation" at bounding box center [833, 378] width 170 height 27
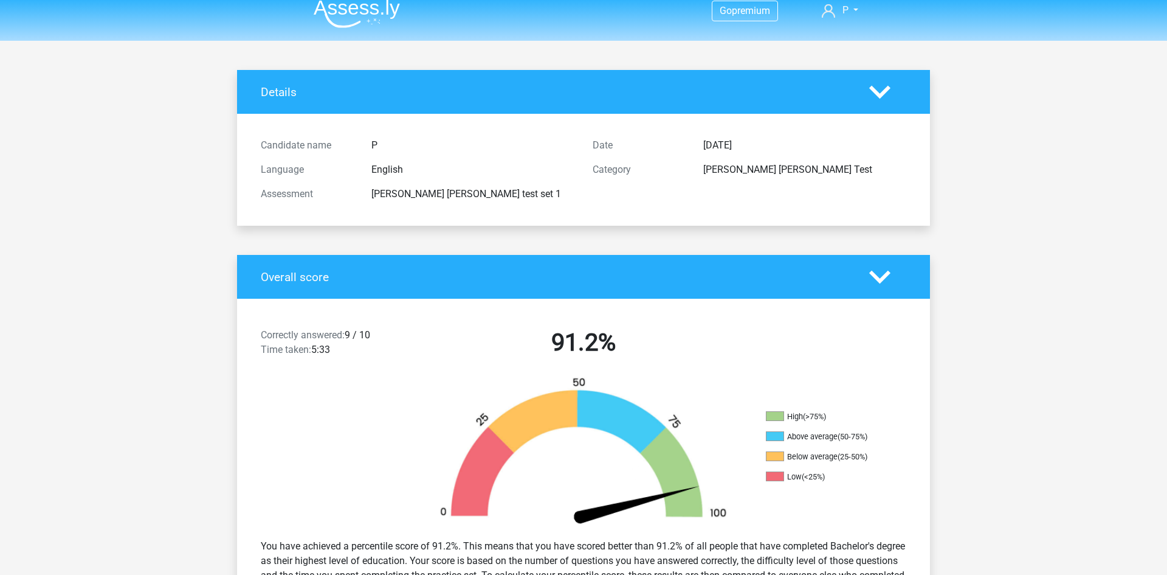
scroll to position [0, 0]
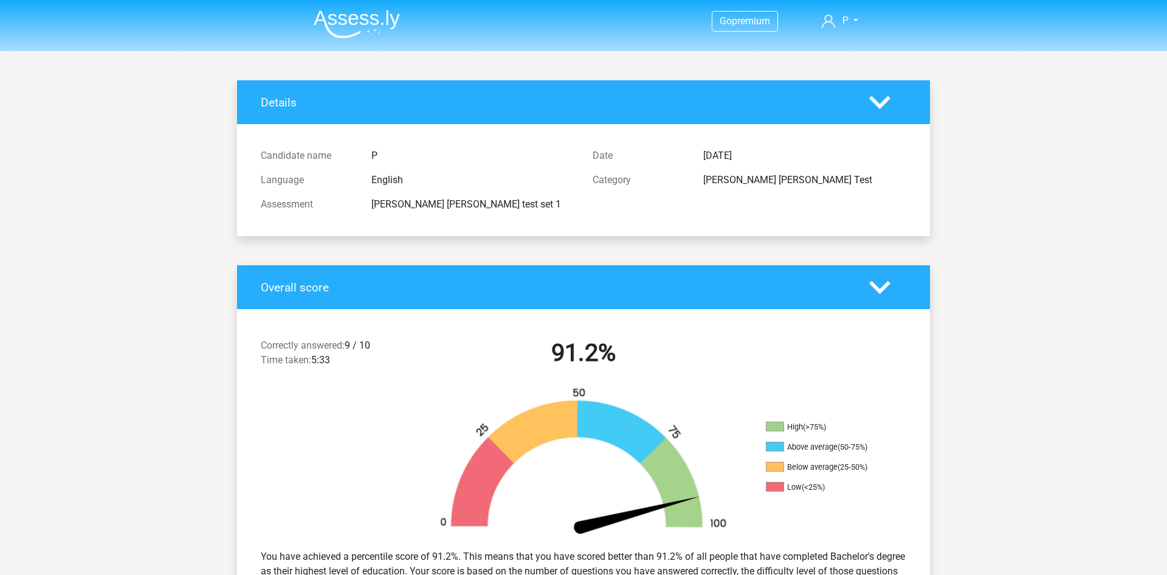
click at [873, 109] on icon at bounding box center [879, 102] width 21 height 21
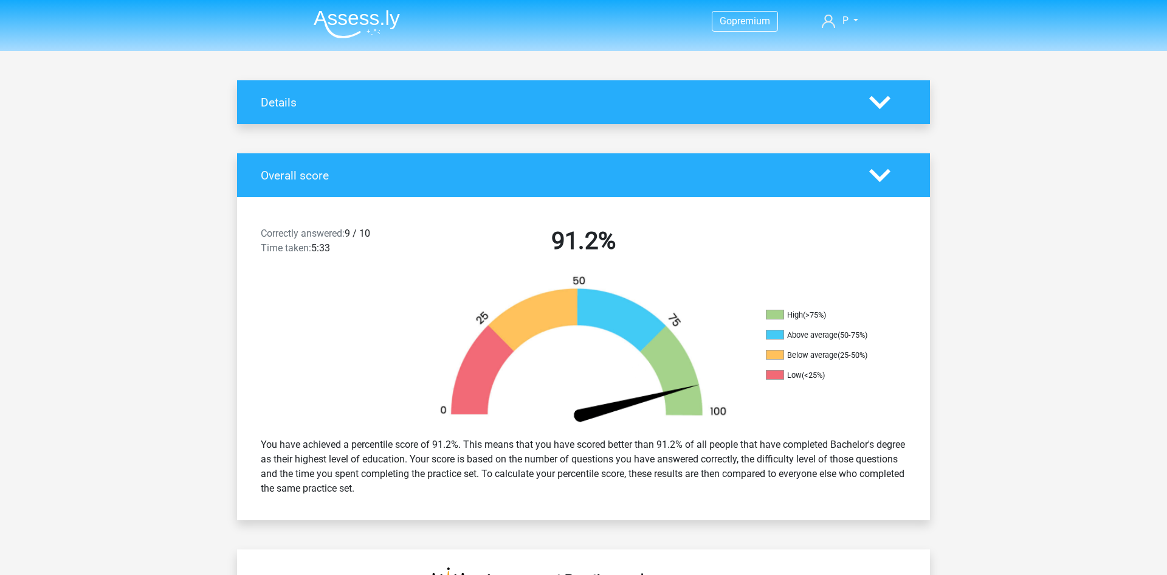
click at [873, 109] on icon at bounding box center [879, 102] width 21 height 21
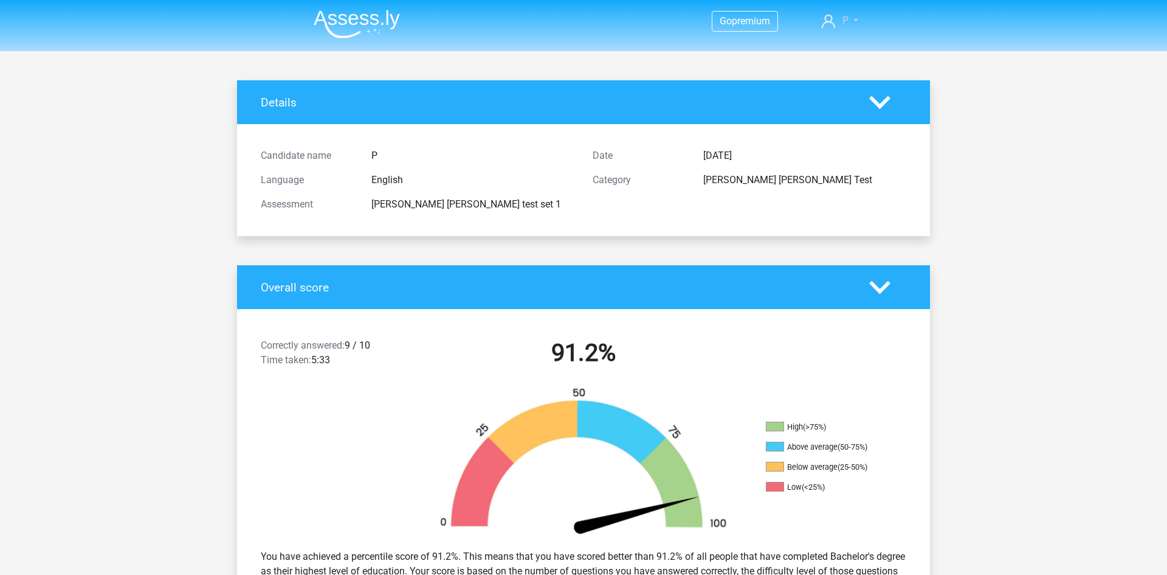
click at [851, 16] on link "P" at bounding box center [840, 20] width 46 height 15
click at [808, 68] on link "Go Premium" at bounding box center [820, 77] width 84 height 19
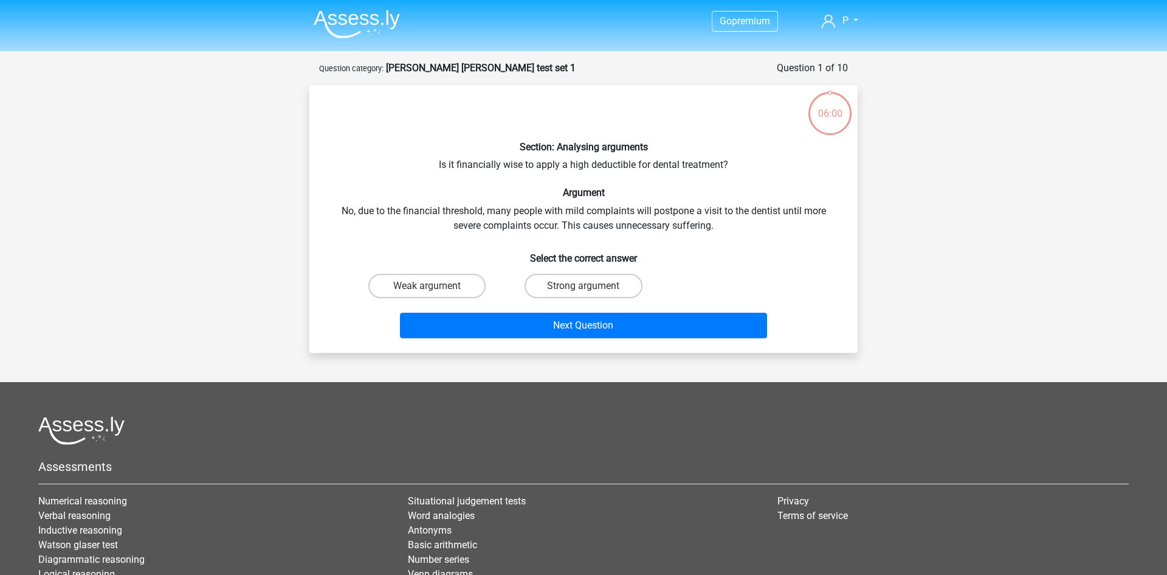
scroll to position [61, 0]
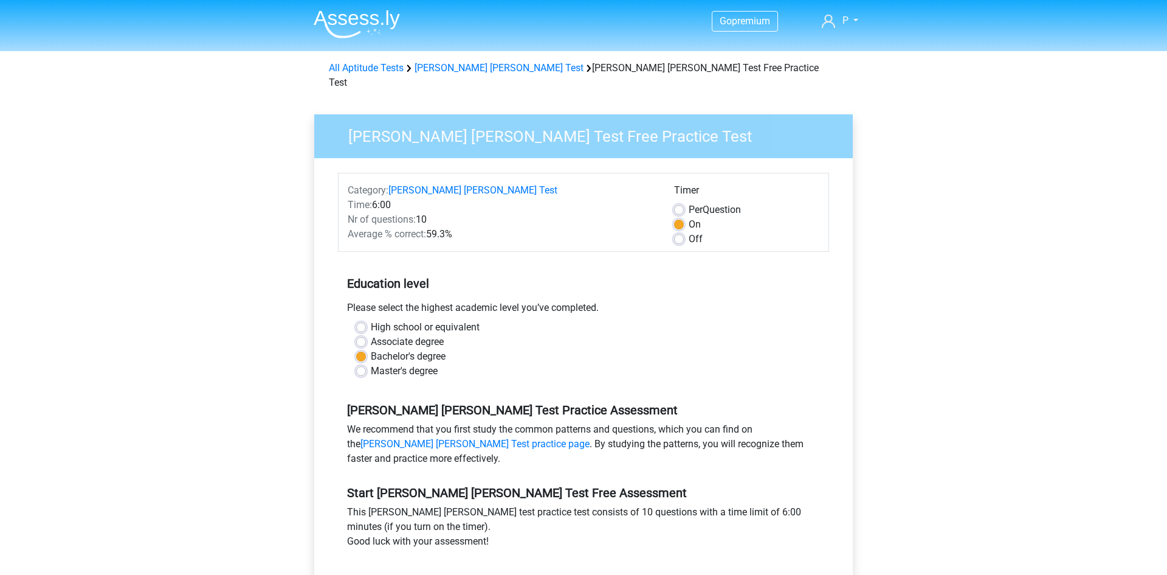
scroll to position [74, 0]
